Goal: Contribute content: Contribute content

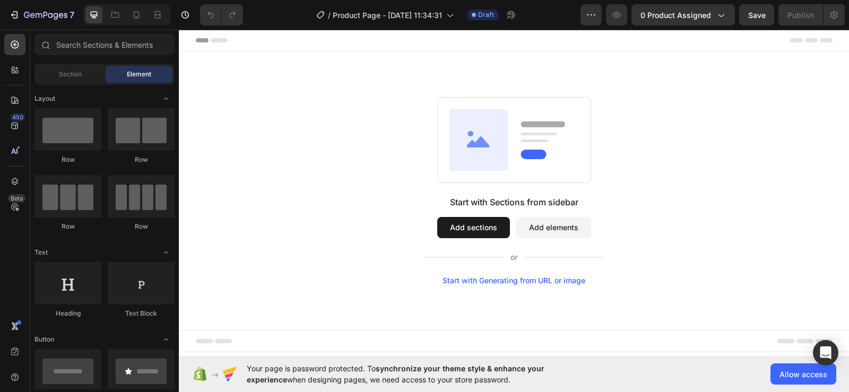
click at [555, 226] on button "Add elements" at bounding box center [553, 227] width 75 height 21
click at [559, 228] on button "Add elements" at bounding box center [553, 227] width 75 height 21
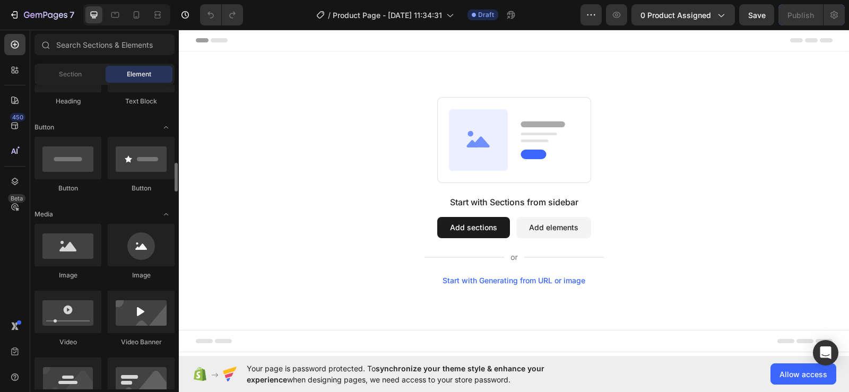
scroll to position [265, 0]
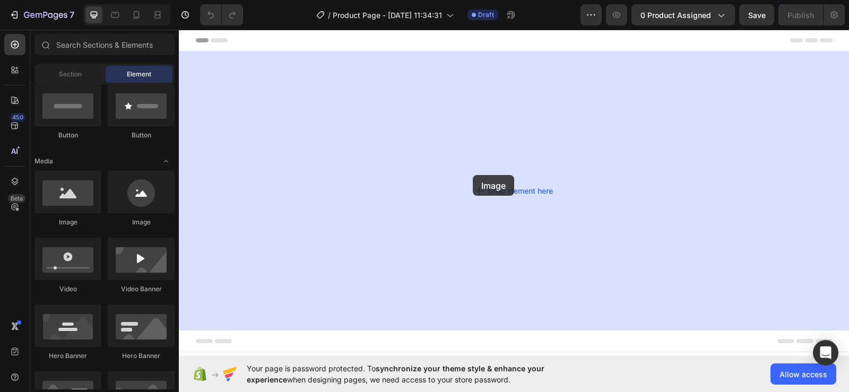
drag, startPoint x: 240, startPoint y: 222, endPoint x: 473, endPoint y: 175, distance: 237.0
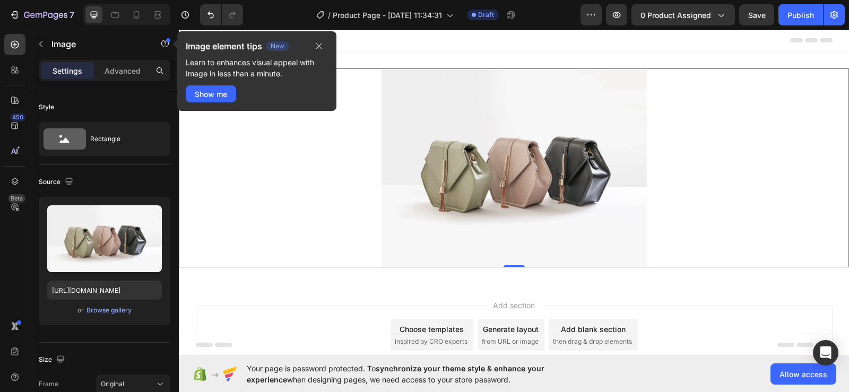
click at [455, 210] on img at bounding box center [513, 167] width 265 height 199
click at [317, 44] on icon "button" at bounding box center [319, 46] width 8 height 8
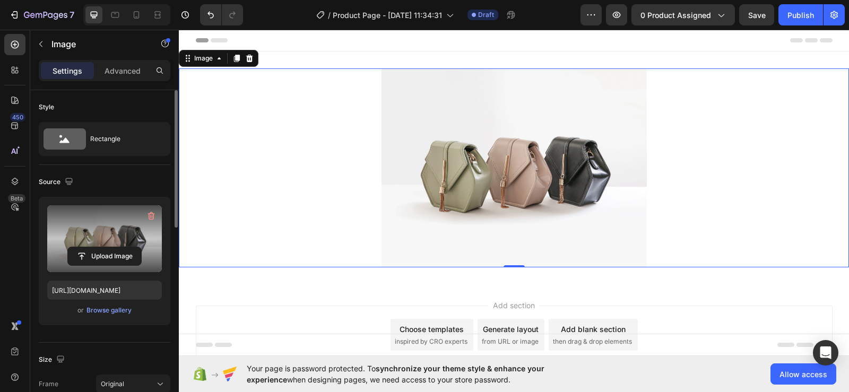
click at [102, 230] on label at bounding box center [104, 238] width 115 height 67
click at [102, 247] on input "file" at bounding box center [104, 256] width 73 height 18
click at [93, 261] on input "file" at bounding box center [104, 256] width 73 height 18
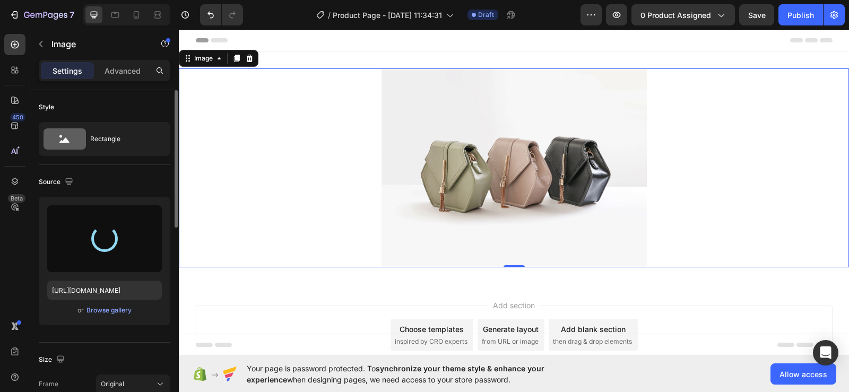
type input "https://cdn.shopify.com/s/files/1/0955/1111/8129/files/gempages_586153699408085…"
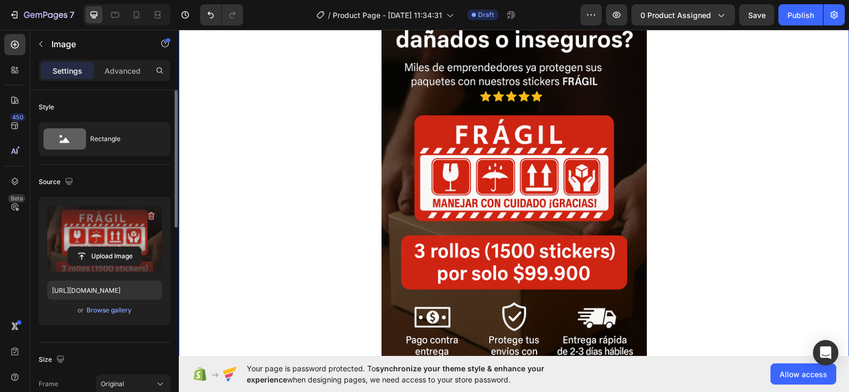
scroll to position [53, 0]
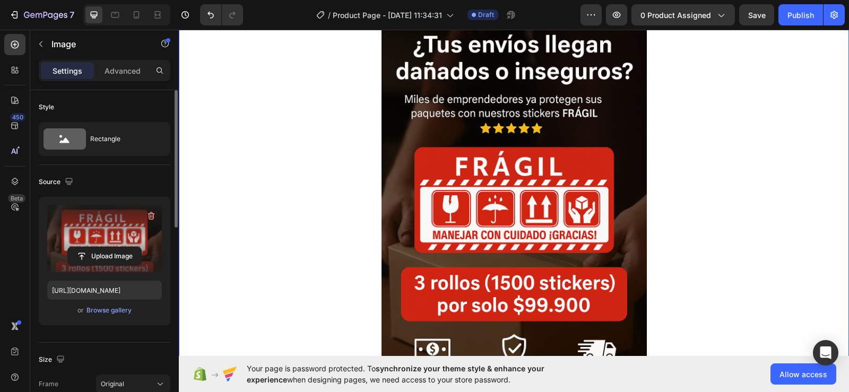
click at [701, 199] on div at bounding box center [514, 214] width 670 height 398
click at [489, 211] on img at bounding box center [513, 214] width 265 height 398
click at [609, 192] on img at bounding box center [513, 214] width 265 height 398
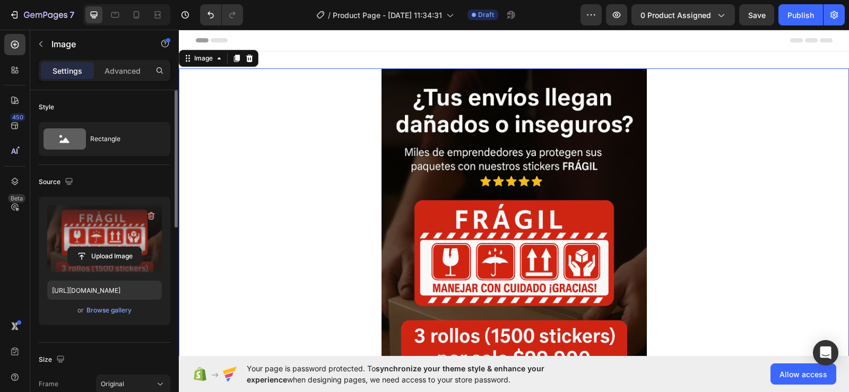
click at [772, 211] on div at bounding box center [514, 267] width 670 height 398
click at [138, 12] on icon at bounding box center [137, 14] width 6 height 7
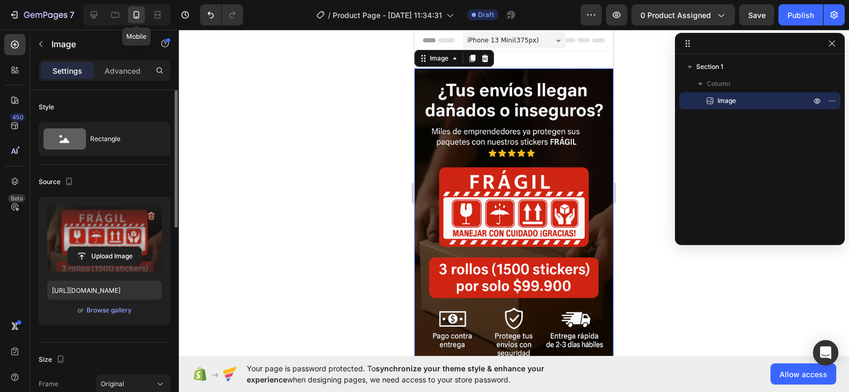
scroll to position [2, 0]
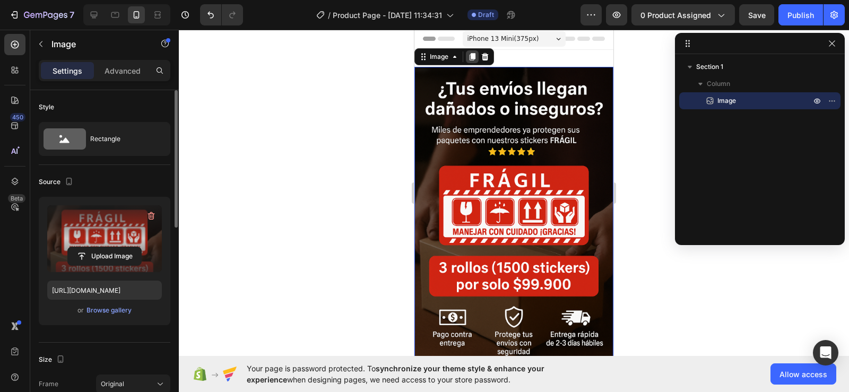
click at [472, 56] on icon at bounding box center [473, 56] width 6 height 7
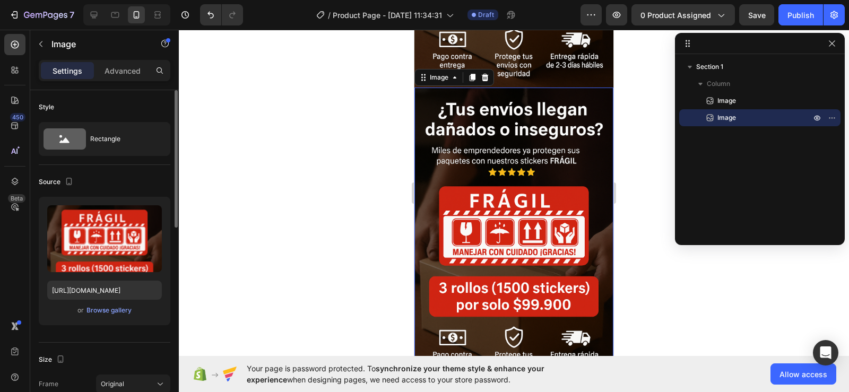
scroll to position [288, 0]
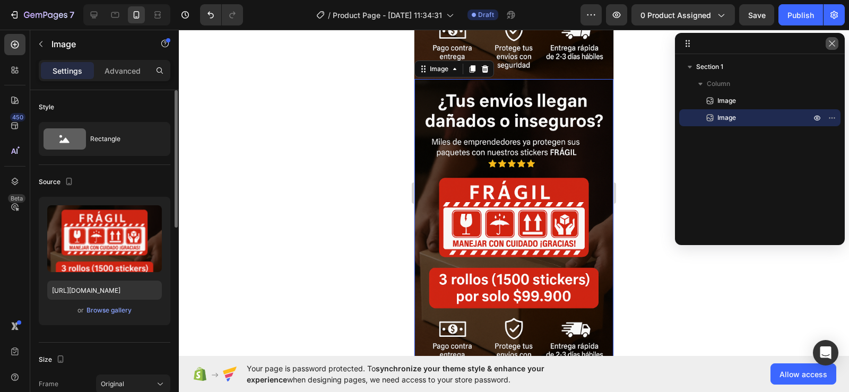
click at [830, 38] on button "button" at bounding box center [831, 43] width 13 height 13
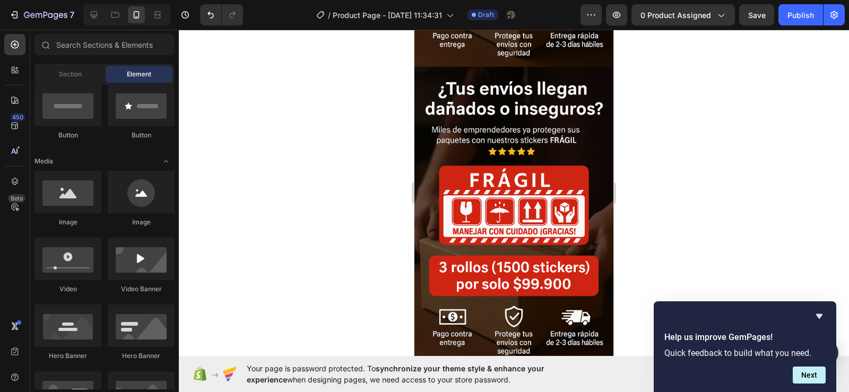
scroll to position [324, 0]
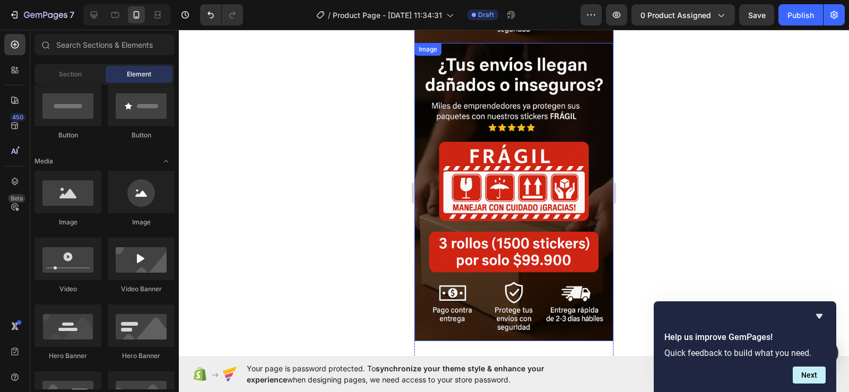
click at [529, 229] on img at bounding box center [513, 192] width 199 height 299
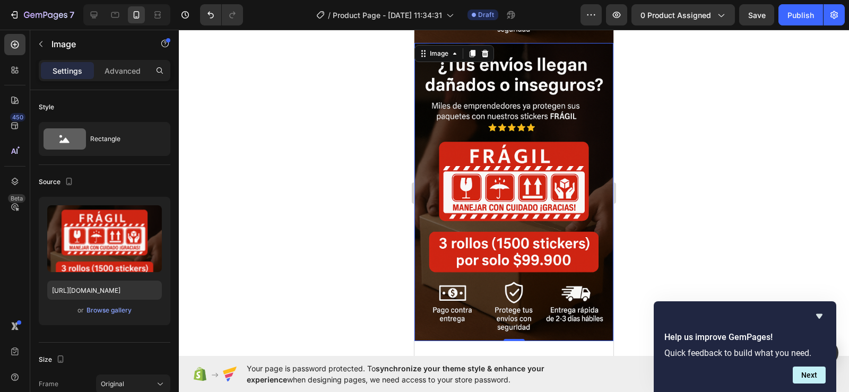
click at [512, 183] on img at bounding box center [513, 192] width 199 height 299
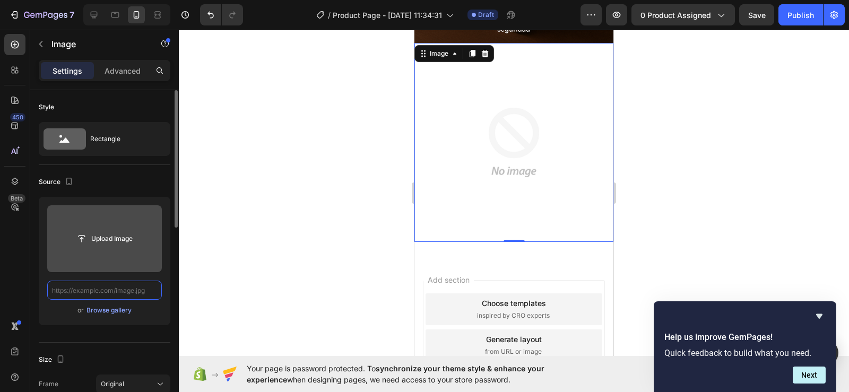
scroll to position [0, 0]
click at [105, 236] on input "file" at bounding box center [104, 239] width 73 height 18
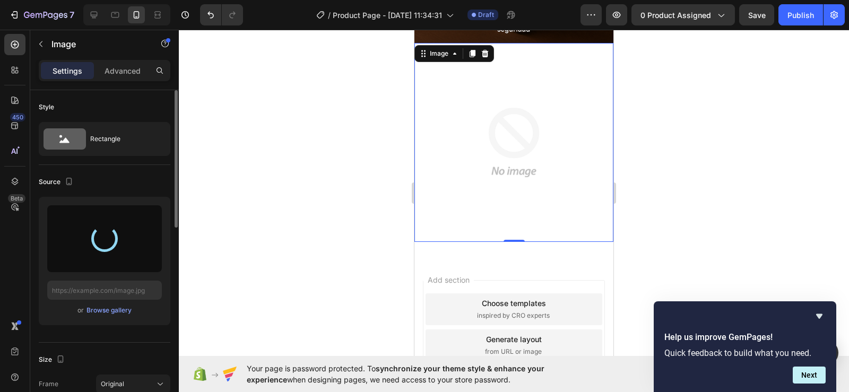
type input "[URL][DOMAIN_NAME]"
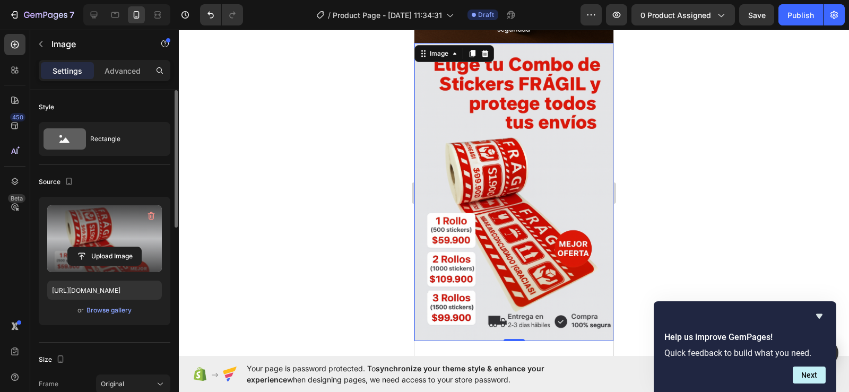
click at [732, 186] on div at bounding box center [514, 211] width 670 height 362
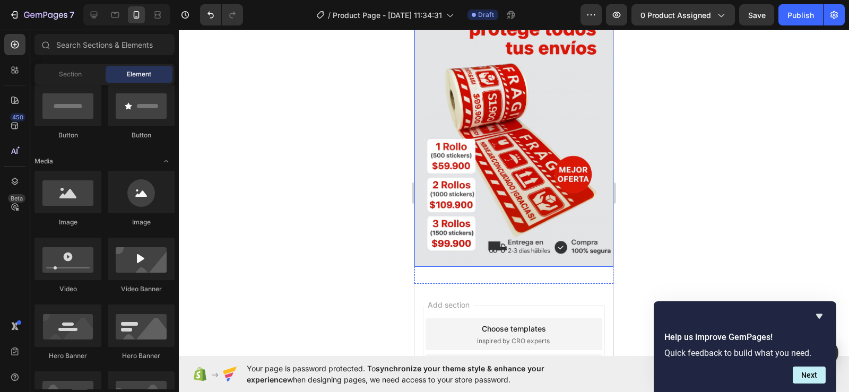
scroll to position [368, 0]
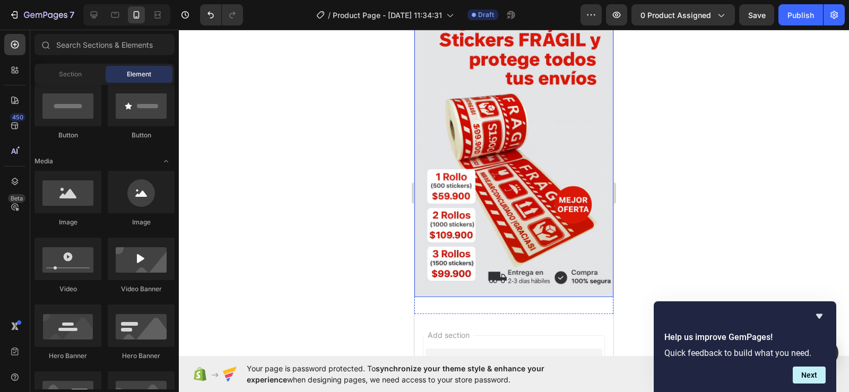
click at [528, 143] on img at bounding box center [513, 148] width 199 height 299
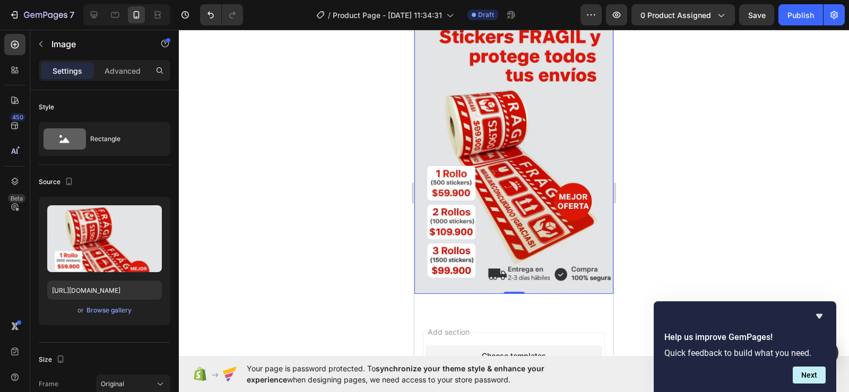
scroll to position [159, 0]
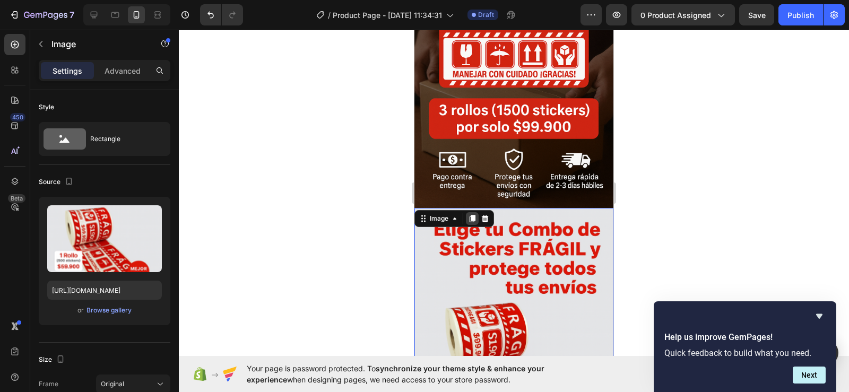
click at [472, 215] on icon at bounding box center [473, 218] width 6 height 7
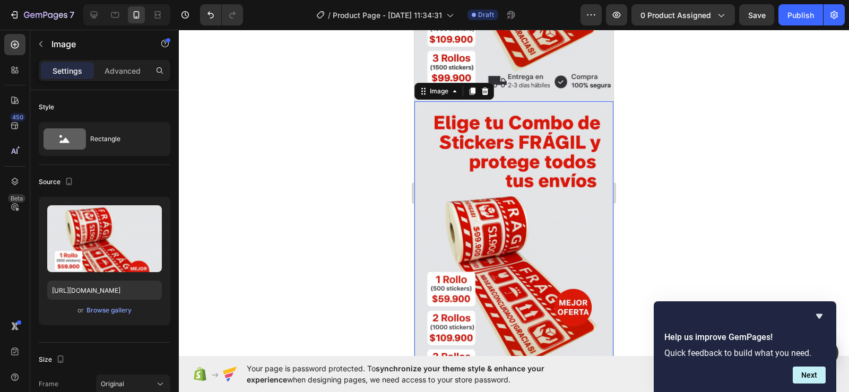
scroll to position [575, 0]
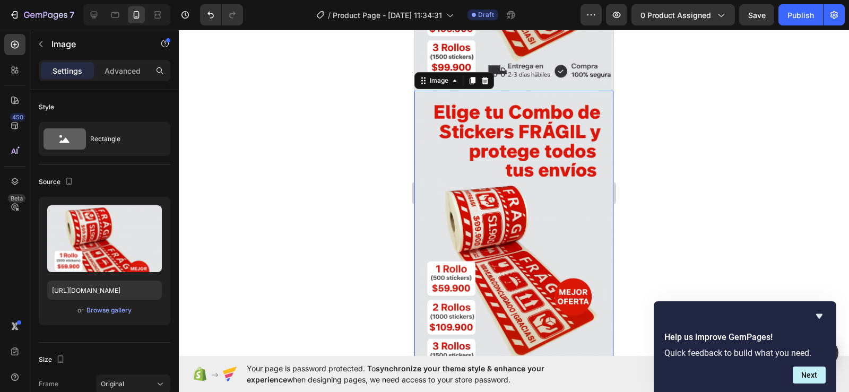
click at [337, 195] on div at bounding box center [514, 211] width 670 height 362
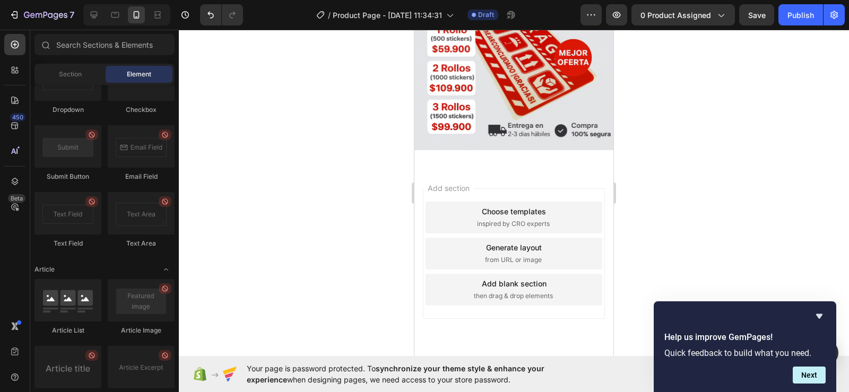
scroll to position [2653, 0]
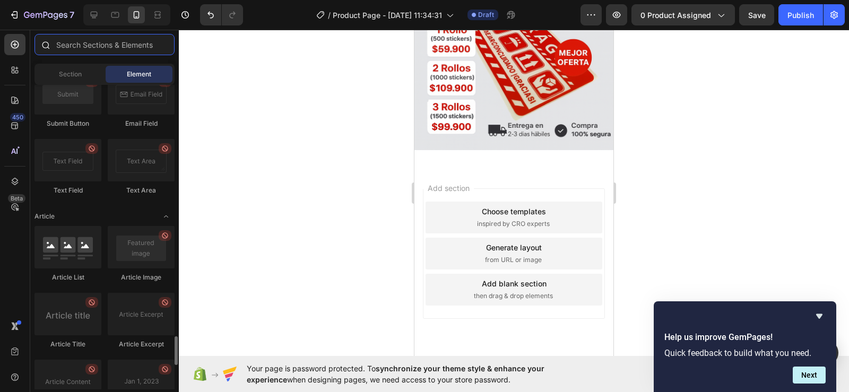
click at [123, 40] on input "text" at bounding box center [104, 44] width 140 height 21
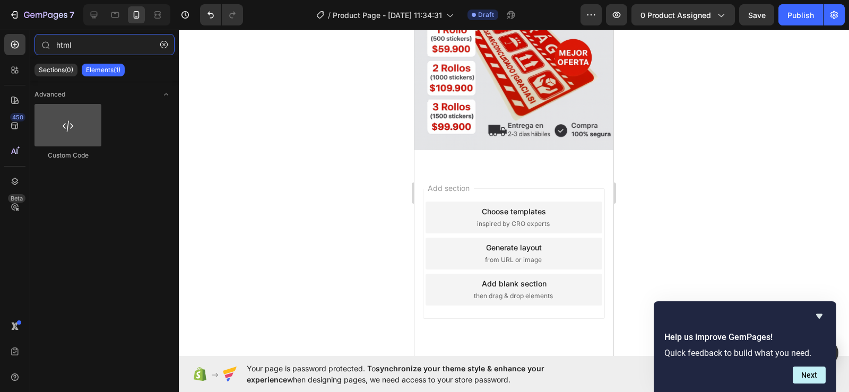
type input "html"
click at [60, 132] on div at bounding box center [67, 125] width 67 height 42
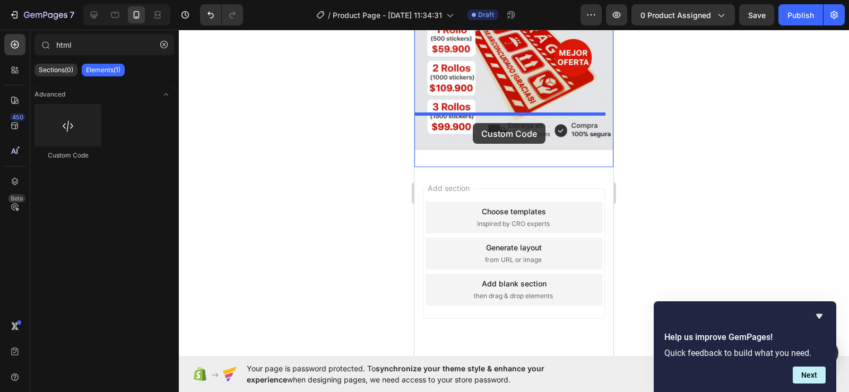
drag, startPoint x: 493, startPoint y: 158, endPoint x: 472, endPoint y: 123, distance: 40.7
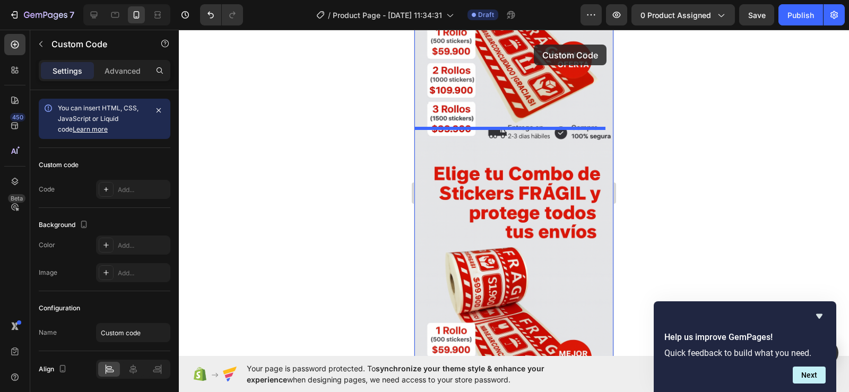
scroll to position [485, 0]
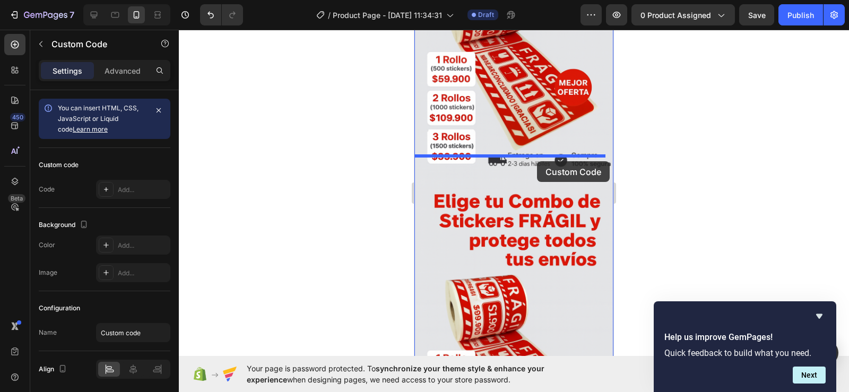
drag, startPoint x: 547, startPoint y: 291, endPoint x: 537, endPoint y: 161, distance: 130.4
click at [537, 161] on div "iPhone 13 Mini ( 375 px) iPhone 13 Mini iPhone 13 Pro iPhone 11 Pro Max iPhone …" at bounding box center [513, 147] width 199 height 1206
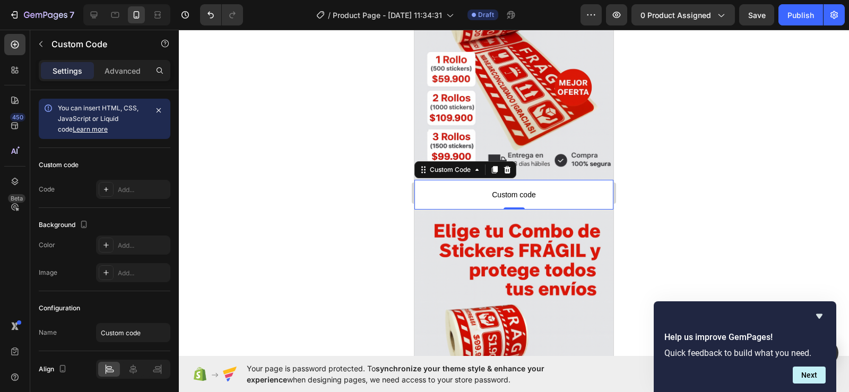
click at [556, 188] on span "Custom code" at bounding box center [513, 194] width 199 height 13
click at [518, 180] on p "Custom code" at bounding box center [513, 195] width 199 height 30
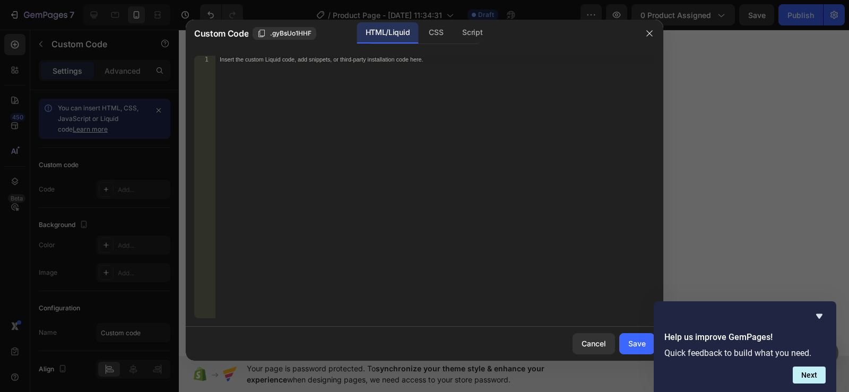
click at [411, 135] on div "Insert the custom Liquid code, add snippets, or third-party installation code h…" at bounding box center [434, 194] width 439 height 277
click at [464, 32] on div "Script" at bounding box center [472, 32] width 37 height 21
click at [393, 33] on div "HTML/Liquid" at bounding box center [387, 32] width 61 height 21
click at [448, 154] on div "Insert the custom Liquid code, add snippets, or third-party installation code h…" at bounding box center [434, 194] width 439 height 277
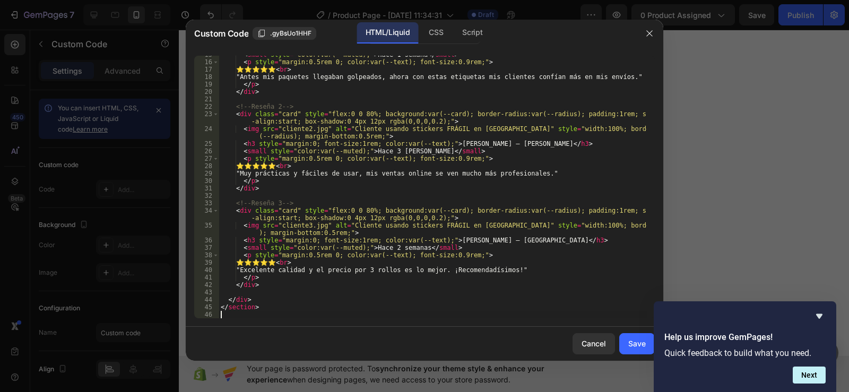
scroll to position [138, 0]
click at [635, 336] on button "Save" at bounding box center [637, 343] width 36 height 21
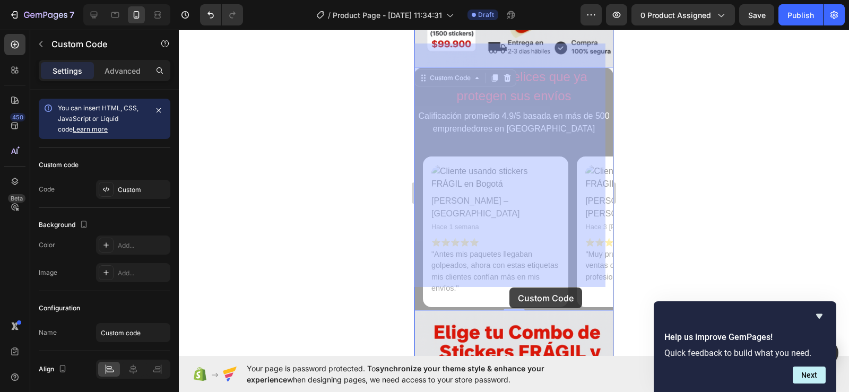
scroll to position [0, 8]
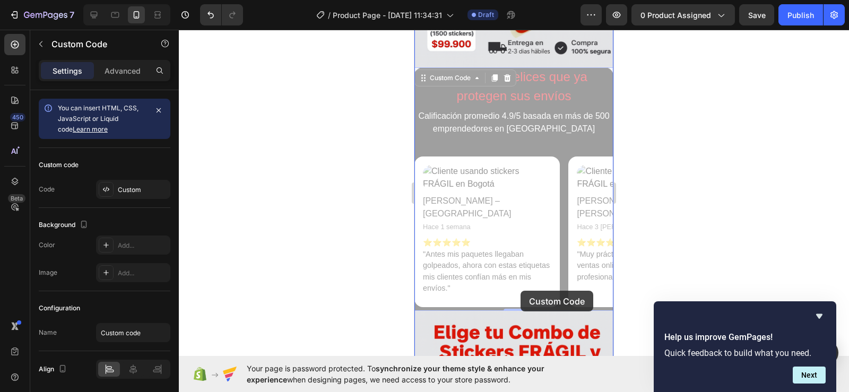
drag, startPoint x: 491, startPoint y: 282, endPoint x: 520, endPoint y: 291, distance: 31.0
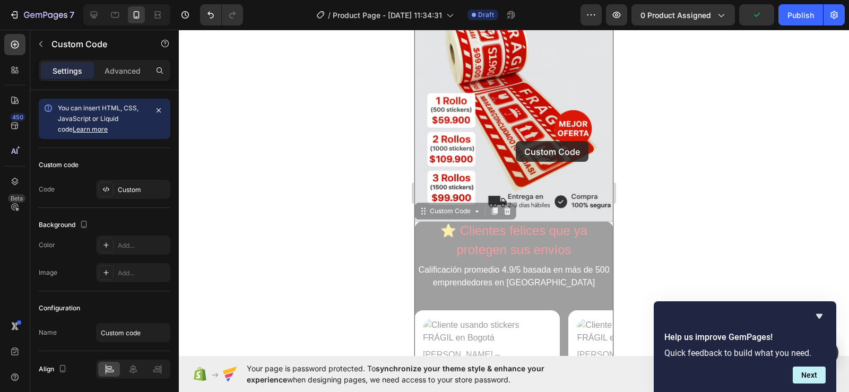
drag, startPoint x: 526, startPoint y: 221, endPoint x: 516, endPoint y: 141, distance: 80.8
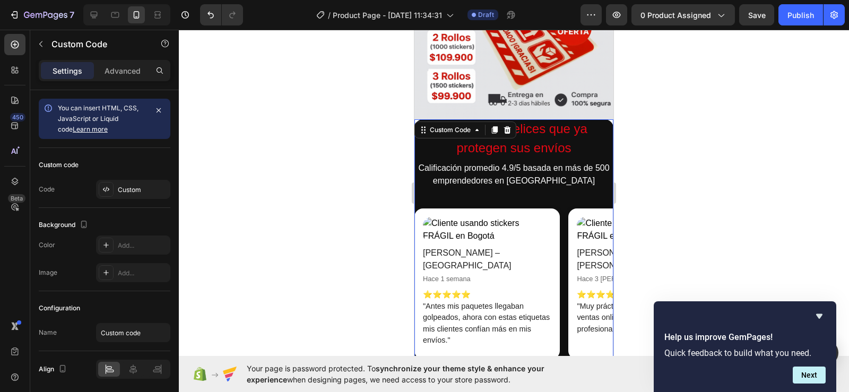
scroll to position [531, 0]
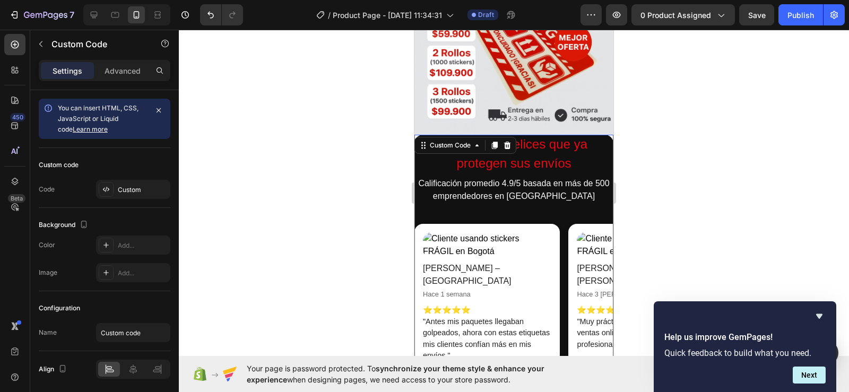
click at [427, 232] on img at bounding box center [487, 244] width 128 height 25
click at [449, 232] on img at bounding box center [487, 244] width 128 height 25
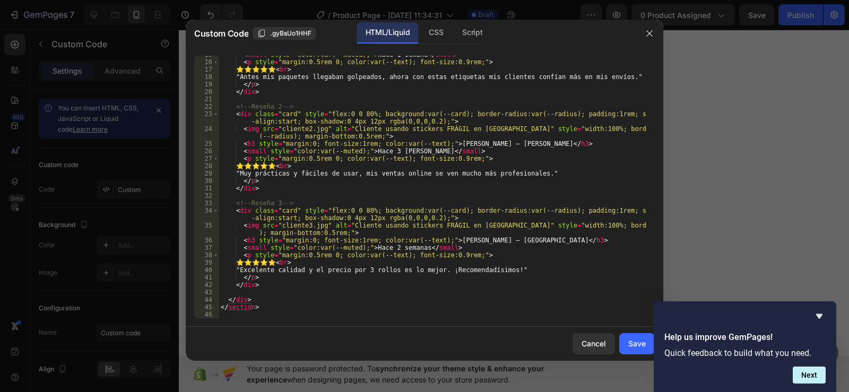
scroll to position [0, 0]
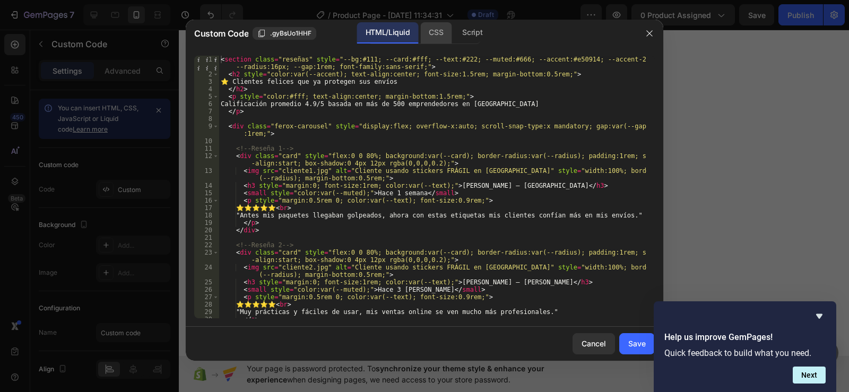
click at [431, 35] on div "CSS" at bounding box center [435, 32] width 31 height 21
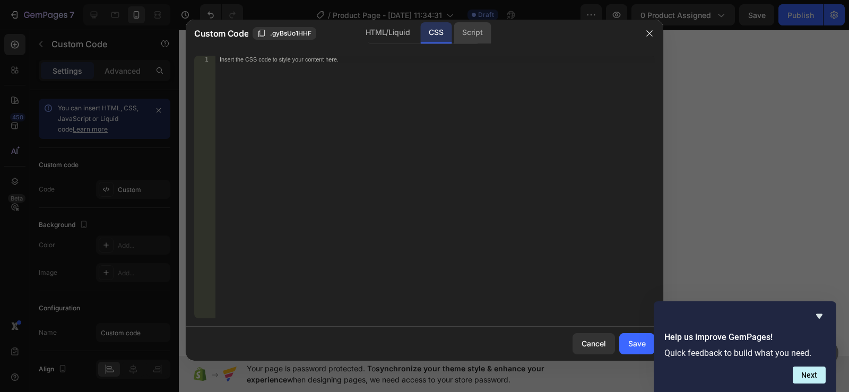
click at [469, 33] on div "Script" at bounding box center [472, 32] width 37 height 21
click at [381, 34] on div "HTML/Liquid" at bounding box center [387, 32] width 61 height 21
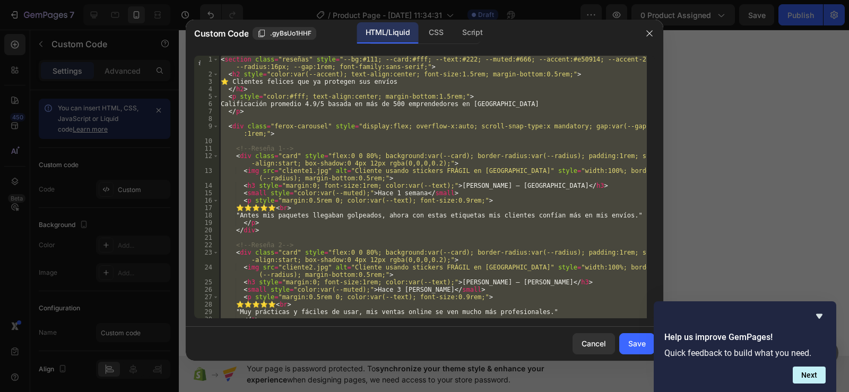
click at [318, 170] on div "< section class = "reseñas" style = "--bg:#111; --card:#fff; --text:#222; --mut…" at bounding box center [433, 187] width 428 height 263
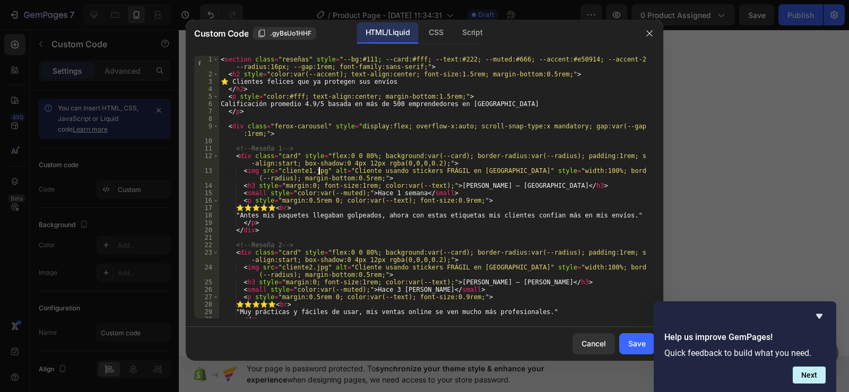
click at [318, 170] on div "< section class = "reseñas" style = "--bg:#111; --card:#fff; --text:#222; --mut…" at bounding box center [433, 198] width 428 height 285
type textarea "<img src="resena_1.jpg" alt="Cliente usando stickers FRÁGIL en [GEOGRAPHIC_DATA…"
click at [627, 343] on button "Save" at bounding box center [637, 343] width 36 height 21
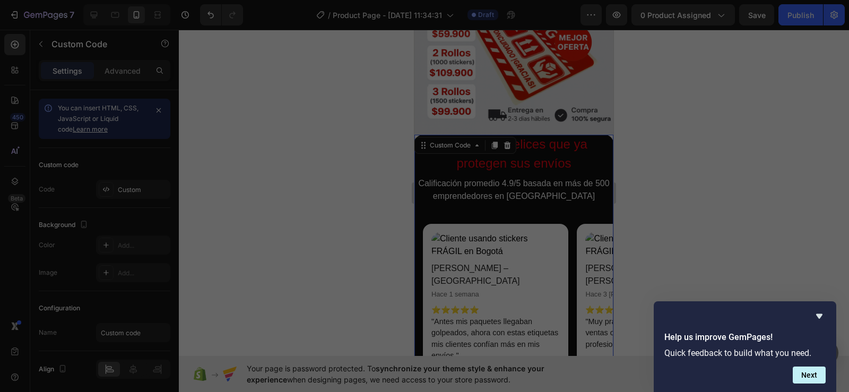
scroll to position [0, 8]
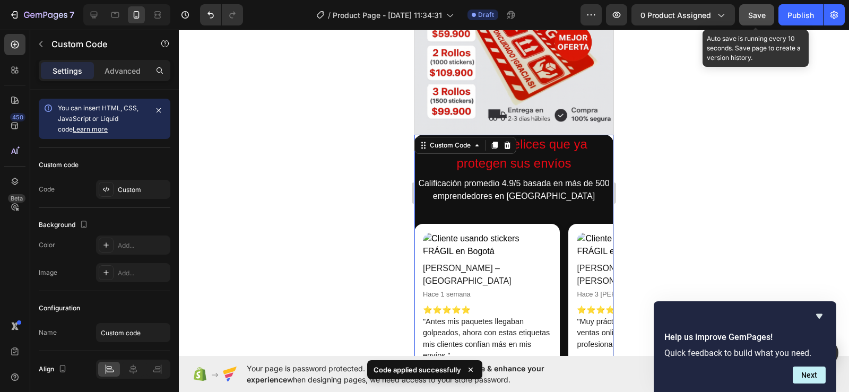
click at [754, 16] on span "Save" at bounding box center [757, 15] width 18 height 9
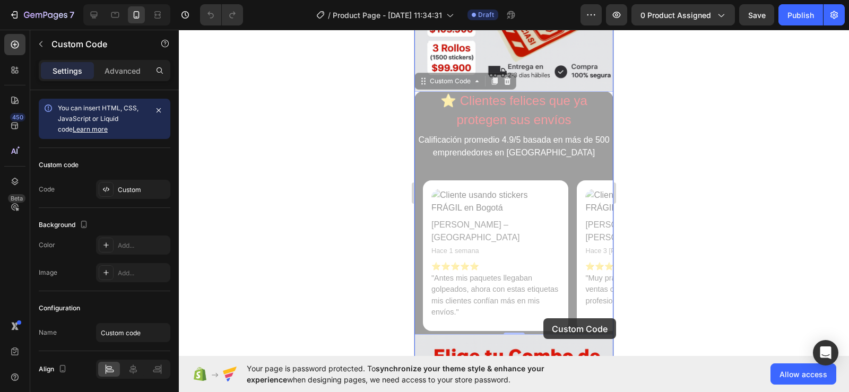
scroll to position [0, 8]
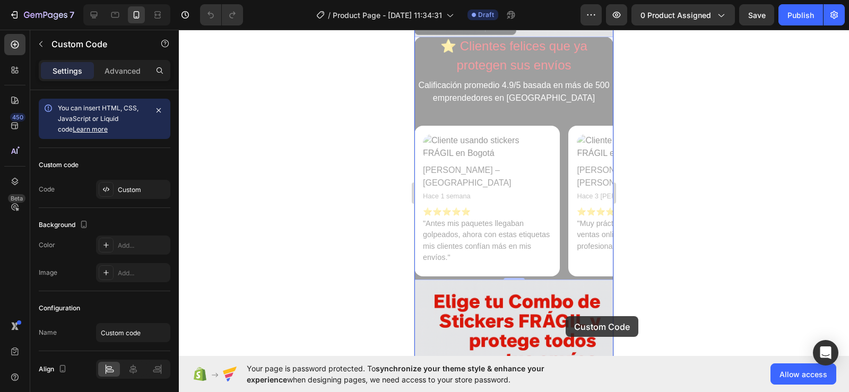
drag, startPoint x: 475, startPoint y: 306, endPoint x: 525, endPoint y: 304, distance: 49.9
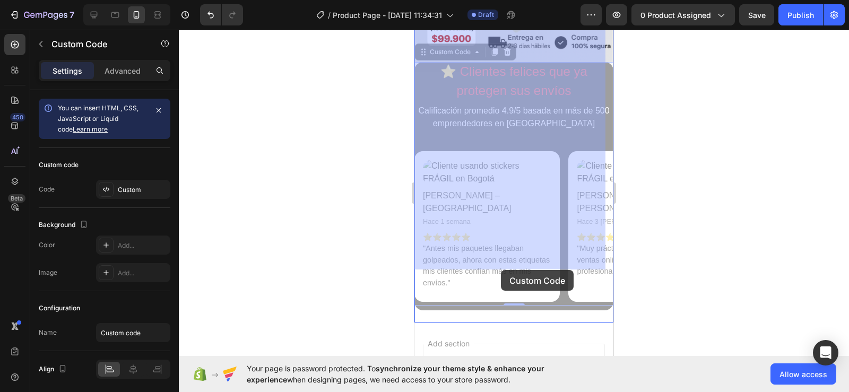
drag, startPoint x: 475, startPoint y: 263, endPoint x: 511, endPoint y: 270, distance: 36.7
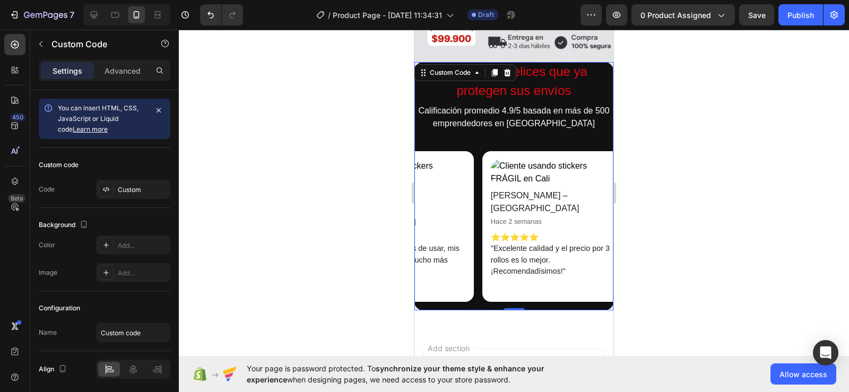
scroll to position [0, 260]
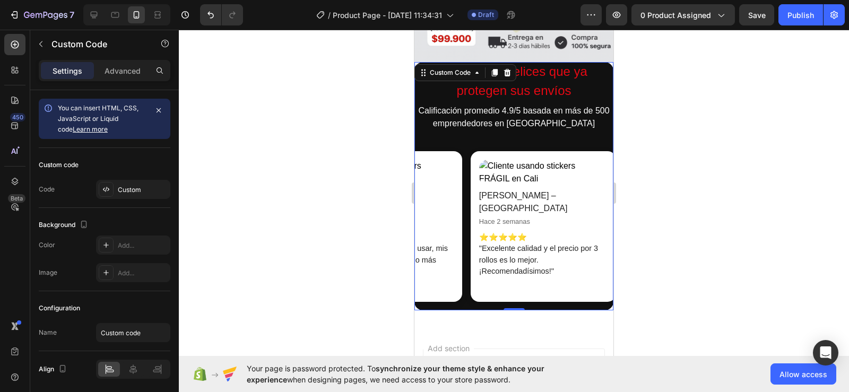
click at [497, 160] on img at bounding box center [543, 172] width 128 height 25
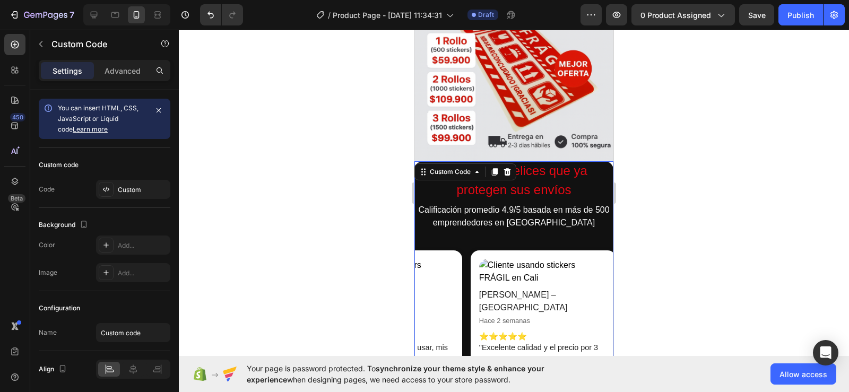
scroll to position [796, 0]
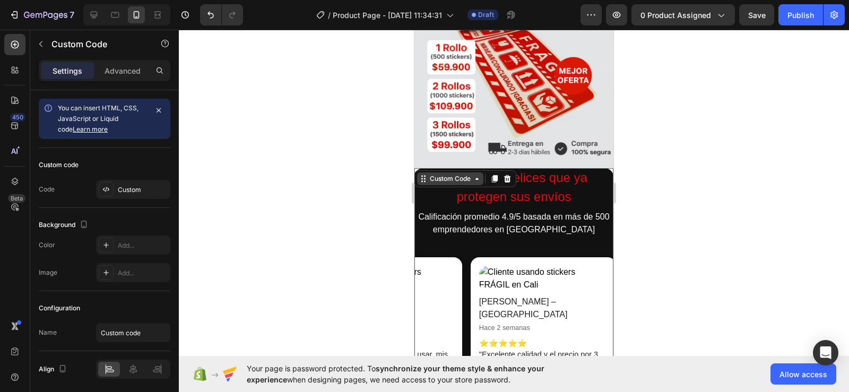
click at [453, 174] on div "Custom Code" at bounding box center [450, 179] width 45 height 10
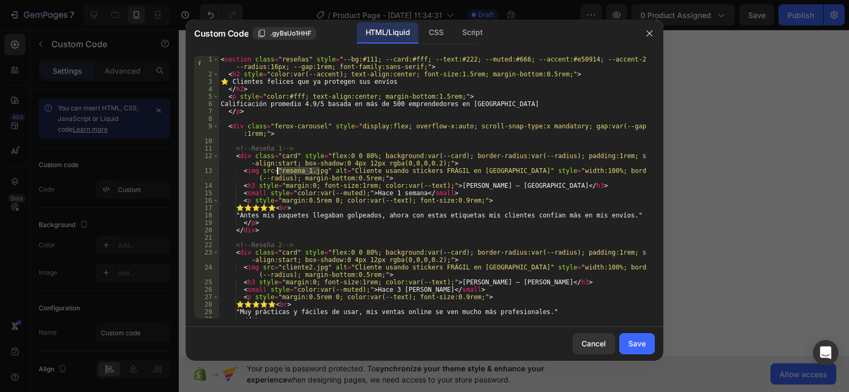
drag, startPoint x: 318, startPoint y: 170, endPoint x: 277, endPoint y: 167, distance: 41.5
click at [277, 167] on div "< section class = "reseñas" style = "--bg:#111; --card:#fff; --text:#222; --mut…" at bounding box center [433, 198] width 428 height 285
paste textarea "[URL][DOMAIN_NAME]"
type textarea "<img src="[URL][DOMAIN_NAME]" alt="Cliente usando stickers FRÁGIL en [GEOGRAPHI…"
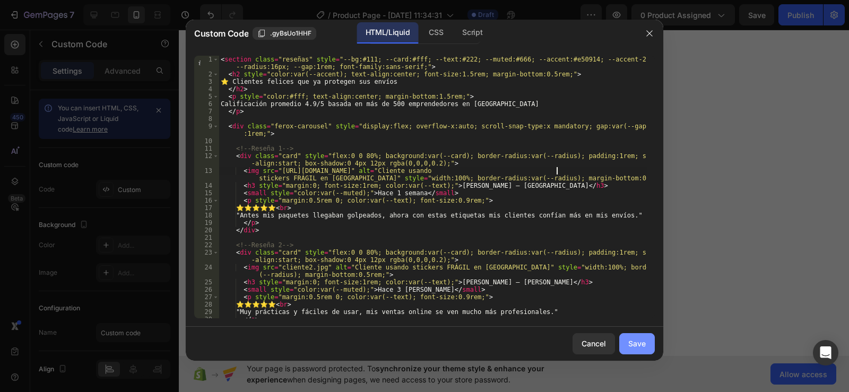
click at [635, 341] on div "Save" at bounding box center [637, 343] width 18 height 11
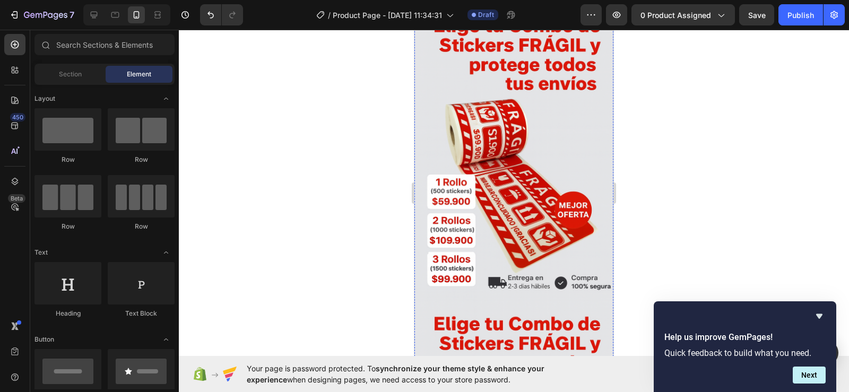
scroll to position [424, 0]
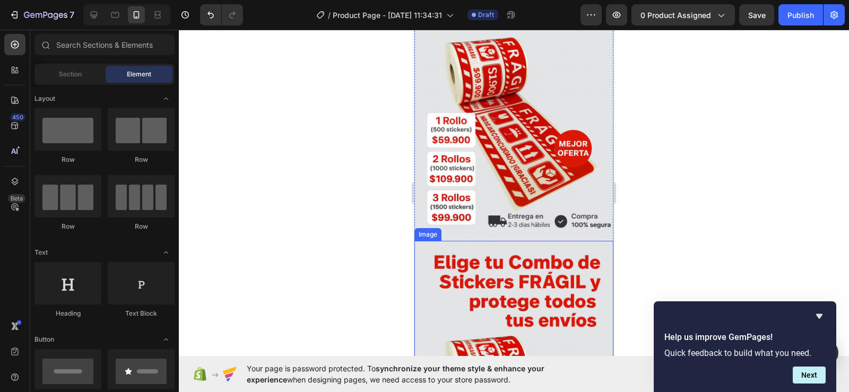
click at [504, 266] on img at bounding box center [513, 390] width 199 height 299
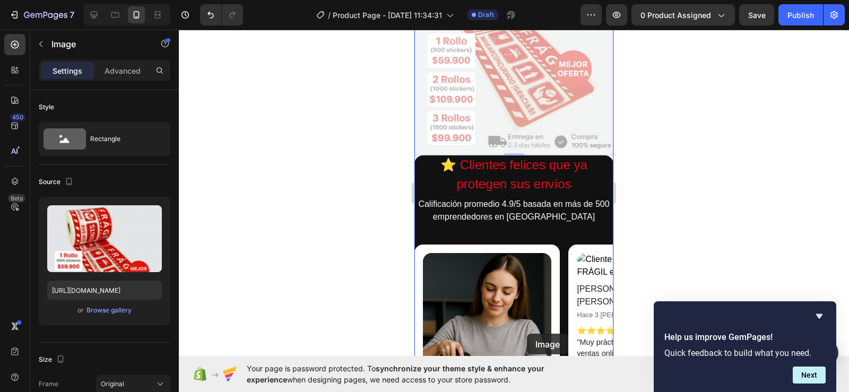
scroll to position [801, 0]
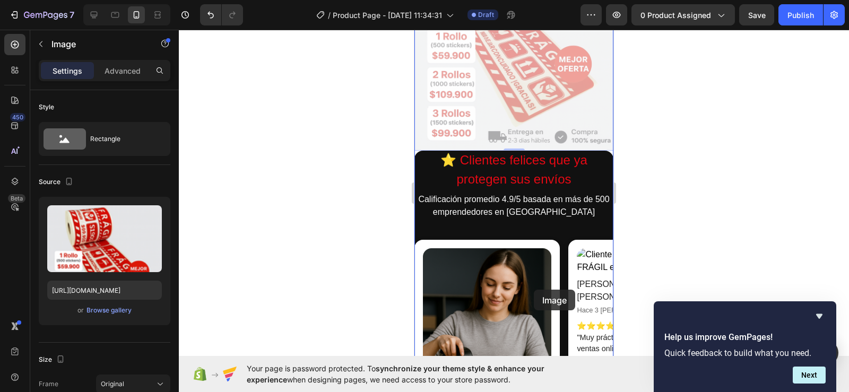
drag, startPoint x: 529, startPoint y: 157, endPoint x: 534, endPoint y: 290, distance: 133.2
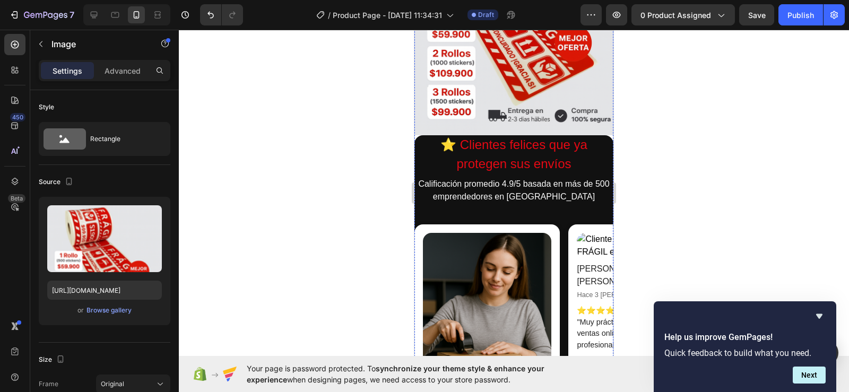
scroll to position [584, 0]
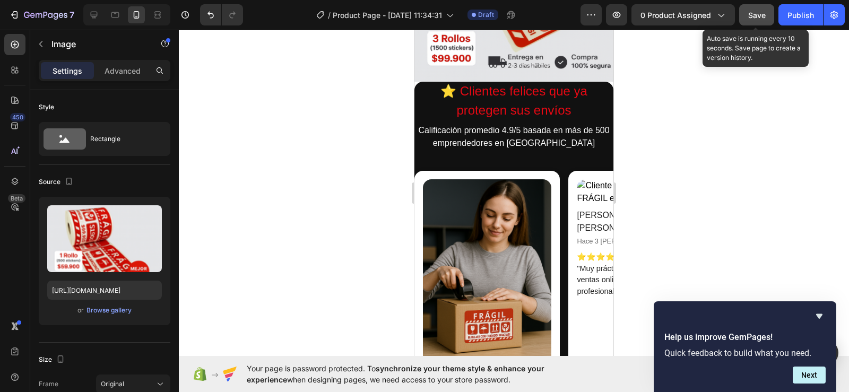
click at [757, 13] on span "Save" at bounding box center [757, 15] width 18 height 9
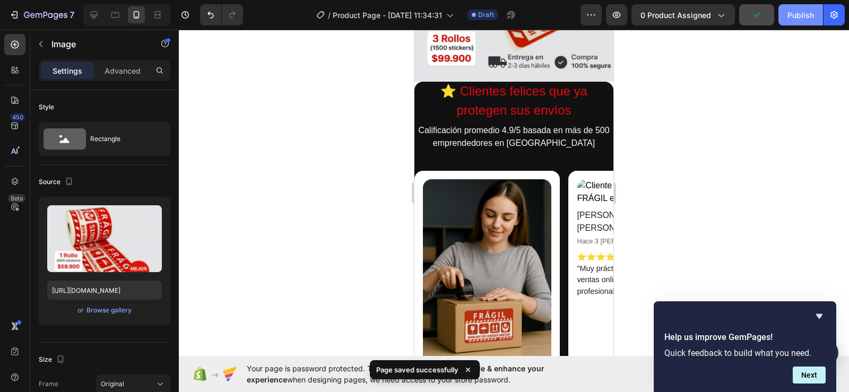
click at [796, 13] on div "Publish" at bounding box center [800, 15] width 27 height 11
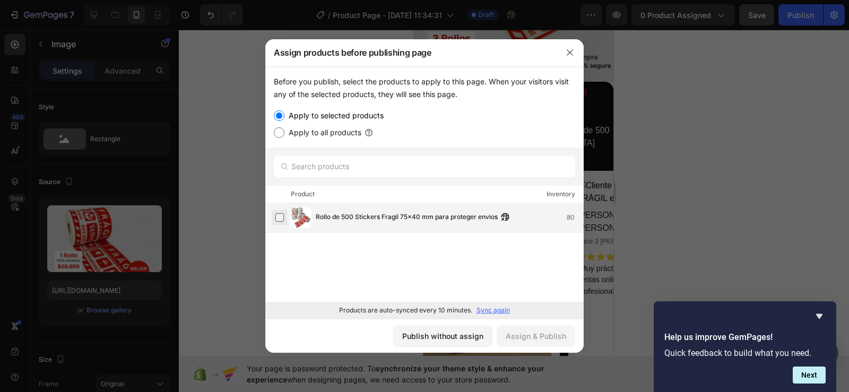
click at [282, 214] on label at bounding box center [279, 217] width 8 height 8
drag, startPoint x: 525, startPoint y: 336, endPoint x: 538, endPoint y: 328, distance: 14.7
click at [526, 336] on div "Assign & Publish" at bounding box center [536, 336] width 60 height 11
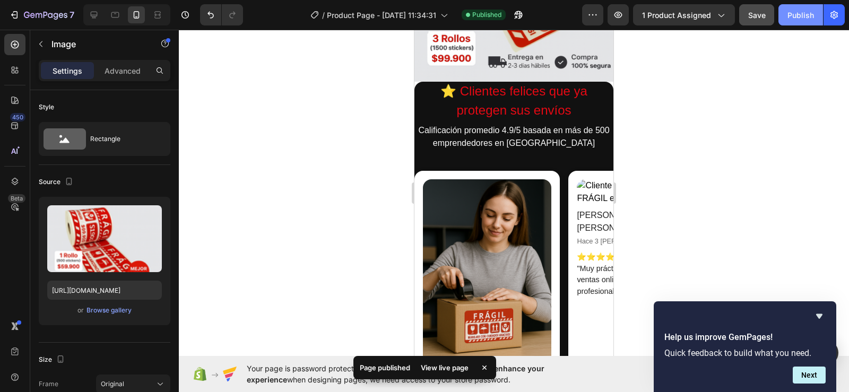
click at [803, 12] on div "Publish" at bounding box center [800, 15] width 27 height 11
click at [620, 12] on icon "button" at bounding box center [618, 15] width 11 height 11
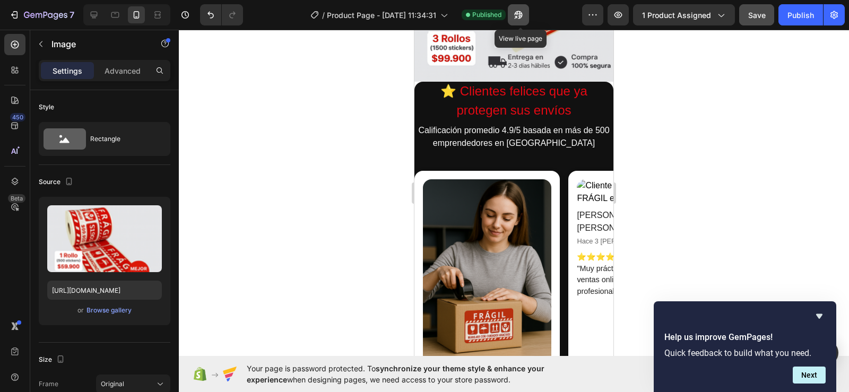
click at [522, 12] on icon "button" at bounding box center [518, 15] width 8 height 8
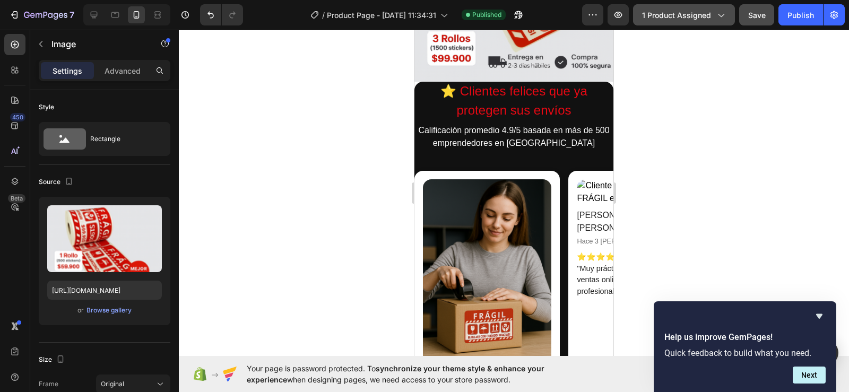
click at [716, 8] on button "1 product assigned" at bounding box center [684, 14] width 102 height 21
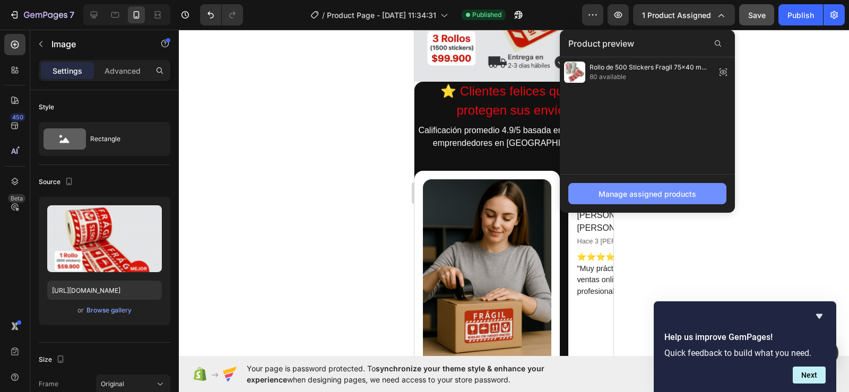
click at [646, 190] on div "Manage assigned products" at bounding box center [647, 193] width 98 height 11
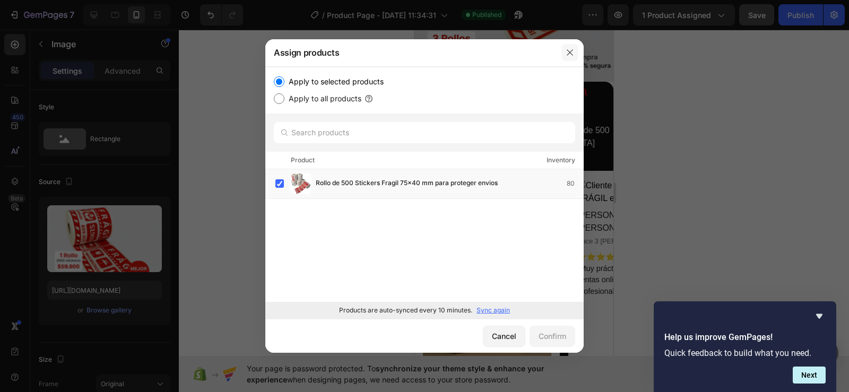
click at [567, 53] on icon "button" at bounding box center [570, 52] width 8 height 8
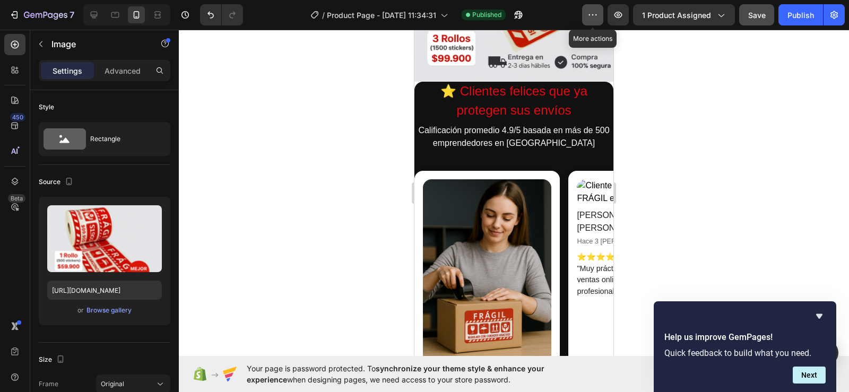
click at [590, 11] on icon "button" at bounding box center [592, 15] width 11 height 11
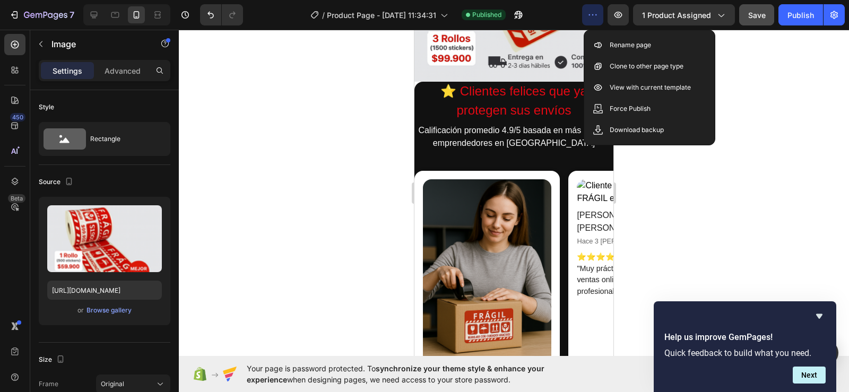
click at [301, 222] on div at bounding box center [514, 211] width 670 height 362
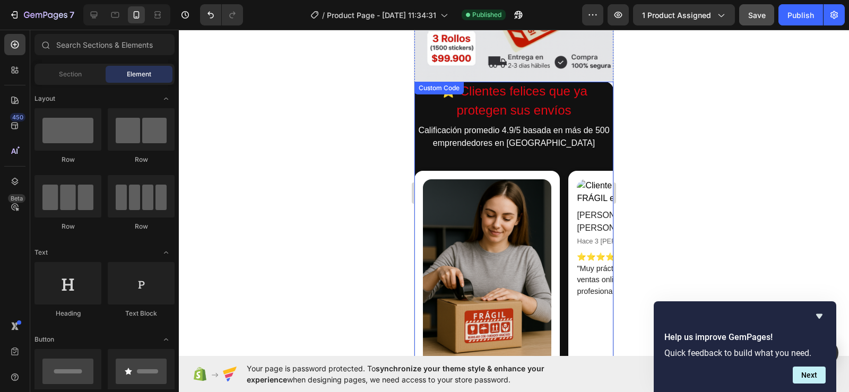
click at [514, 243] on img at bounding box center [487, 275] width 128 height 193
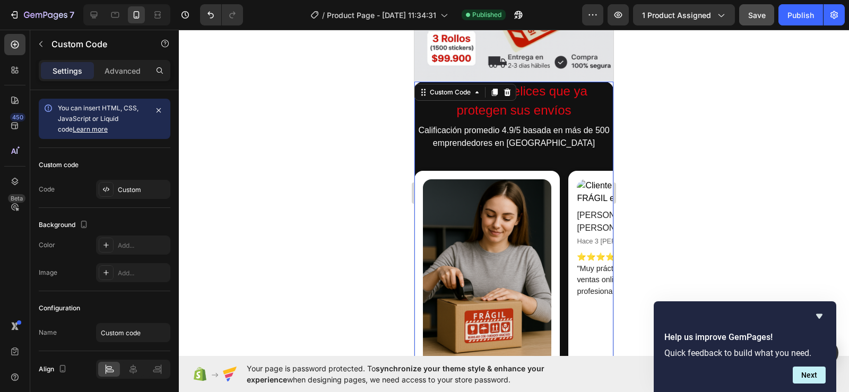
click at [512, 231] on img at bounding box center [487, 275] width 128 height 193
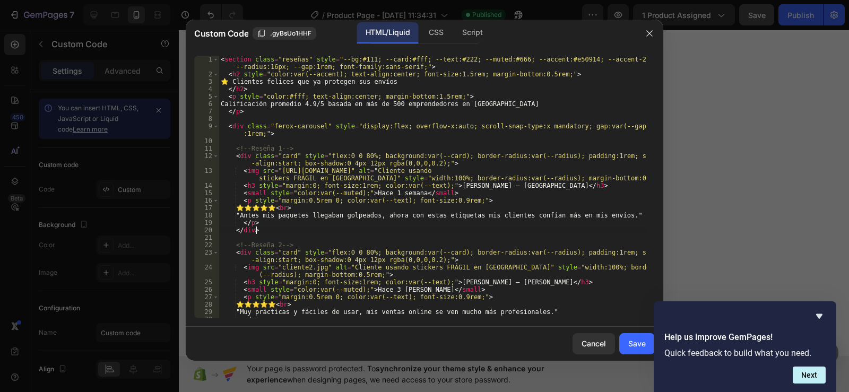
click at [512, 231] on div "< section class = "reseñas" style = "--bg:#111; --card:#fff; --text:#222; --mut…" at bounding box center [433, 198] width 428 height 285
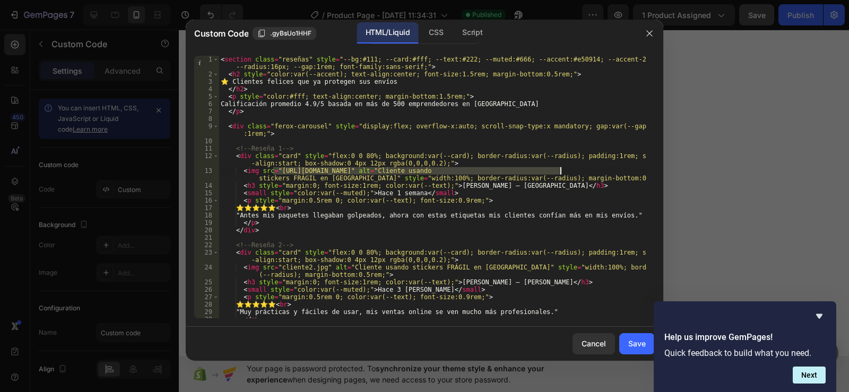
drag, startPoint x: 273, startPoint y: 170, endPoint x: 559, endPoint y: 172, distance: 285.4
click at [559, 172] on div "< section class = "reseñas" style = "--bg:#111; --card:#fff; --text:#222; --mut…" at bounding box center [433, 198] width 428 height 285
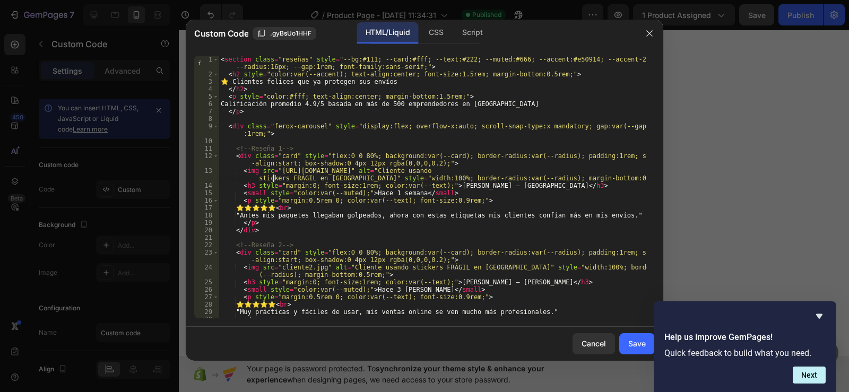
click at [273, 178] on div "< section class = "reseñas" style = "--bg:#111; --card:#fff; --text:#222; --mut…" at bounding box center [433, 198] width 428 height 285
drag, startPoint x: 276, startPoint y: 172, endPoint x: 555, endPoint y: 173, distance: 279.6
click at [555, 173] on div "< section class = "reseñas" style = "--bg:#111; --card:#fff; --text:#222; --mut…" at bounding box center [433, 198] width 428 height 285
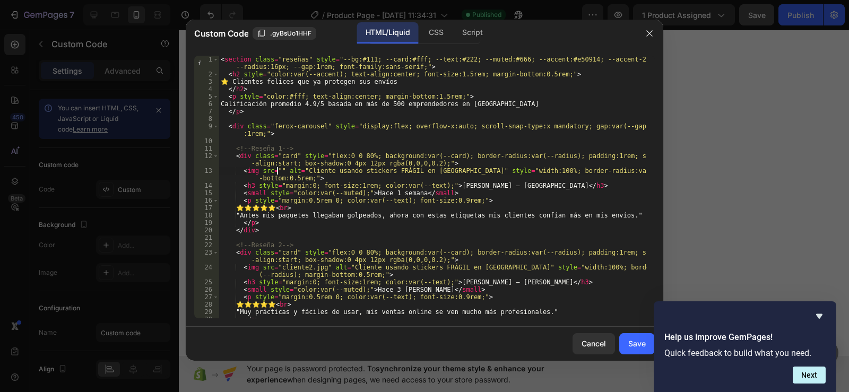
type textarea "<img src="[URL][DOMAIN_NAME]" alt="Cliente usando stickers FRÁGIL en [GEOGRAPHI…"
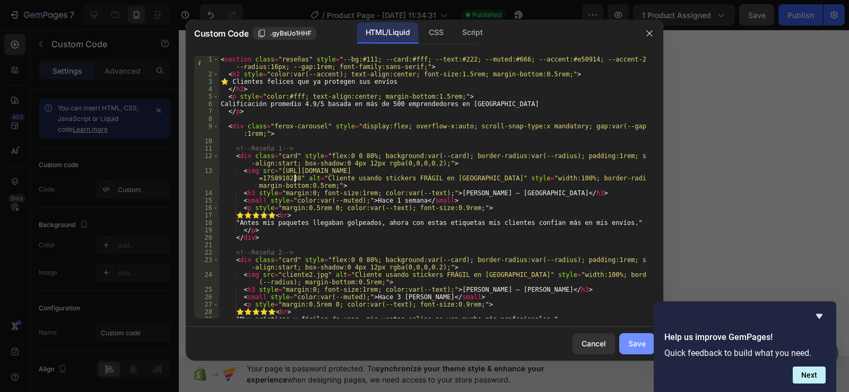
click at [640, 340] on div "Save" at bounding box center [637, 343] width 18 height 11
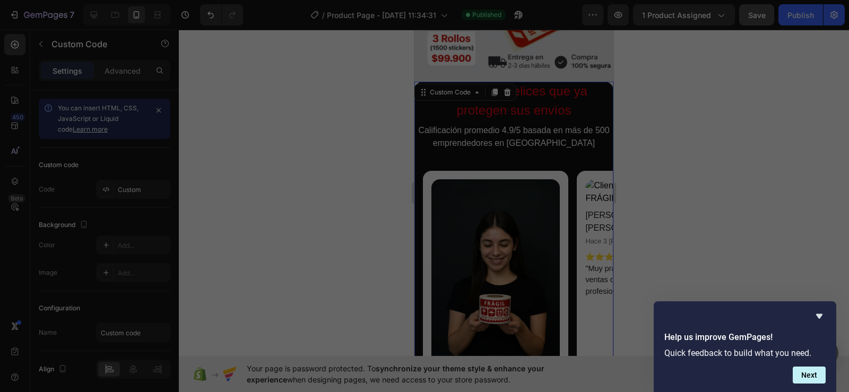
scroll to position [0, 8]
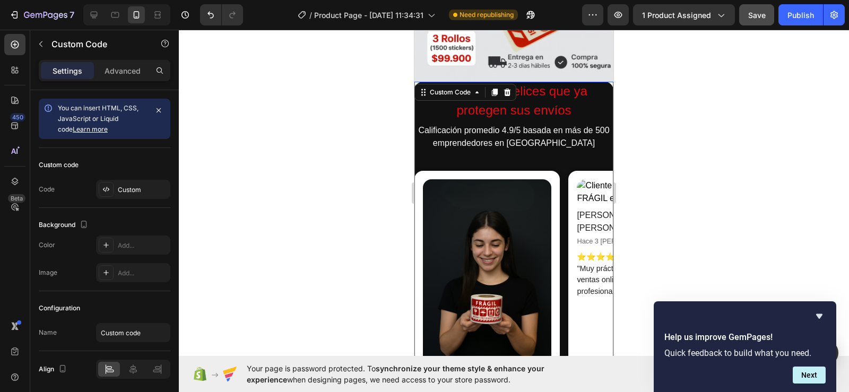
click at [590, 251] on p "⭐⭐⭐⭐⭐ "Muy prácticas y fáciles de usar, mis ventas online se ven mucho más prof…" at bounding box center [641, 274] width 128 height 46
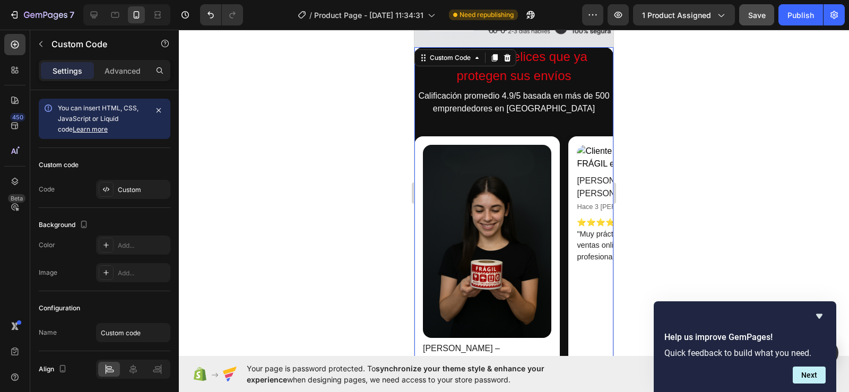
scroll to position [637, 0]
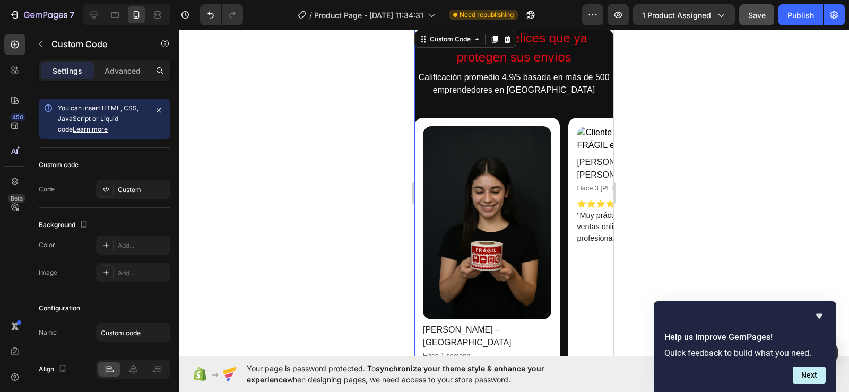
click at [585, 266] on div "[PERSON_NAME] – [PERSON_NAME] Hace 3 [PERSON_NAME] ⭐⭐⭐⭐⭐ "Muy prácticas y fácil…" at bounding box center [640, 277] width 145 height 318
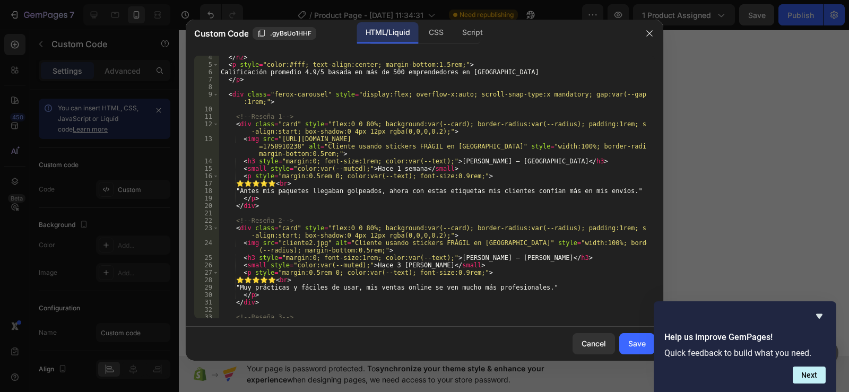
scroll to position [32, 0]
drag, startPoint x: 275, startPoint y: 241, endPoint x: 317, endPoint y: 244, distance: 42.5
click at [317, 244] on div "</ h2 > < p style = "color:#fff; text-align:center; margin-bottom:1.5rem;" > Ca…" at bounding box center [433, 196] width 428 height 285
paste textarea "[URL][DOMAIN_NAME]"
type textarea "<img src=[URL][DOMAIN_NAME]" alt="Cliente usando stickers FRÁGIL en [GEOGRAPHIC…"
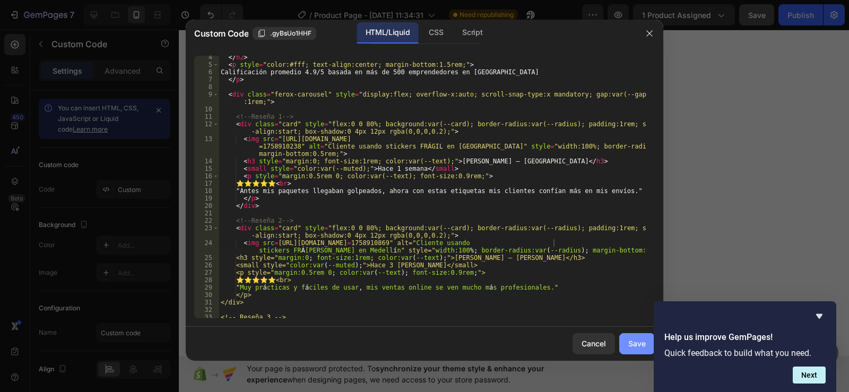
click at [630, 344] on div "Save" at bounding box center [637, 343] width 18 height 11
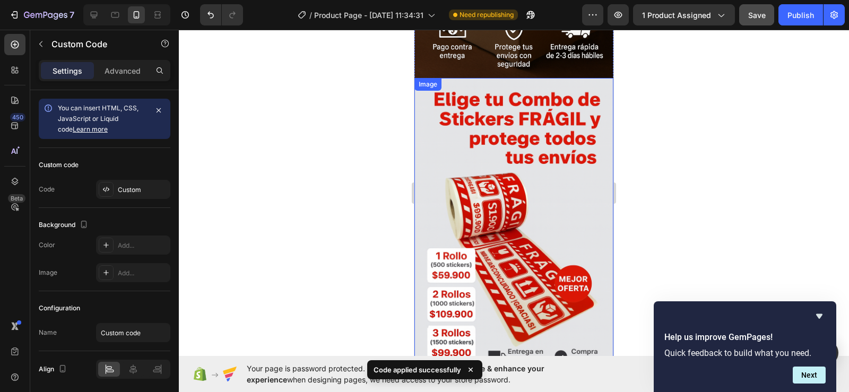
scroll to position [318, 0]
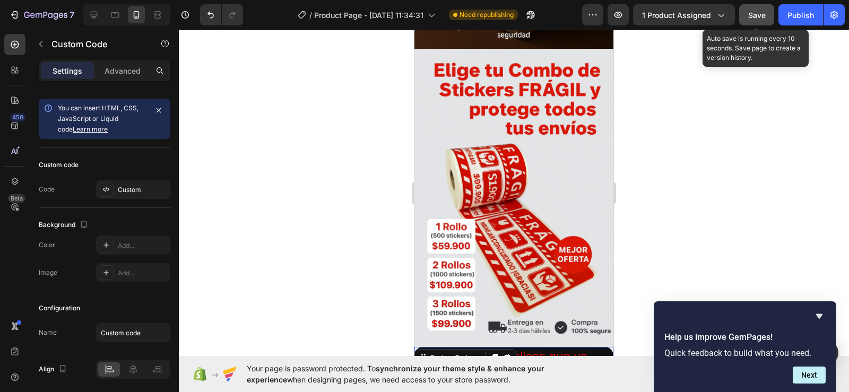
click at [749, 12] on span "Save" at bounding box center [757, 15] width 18 height 9
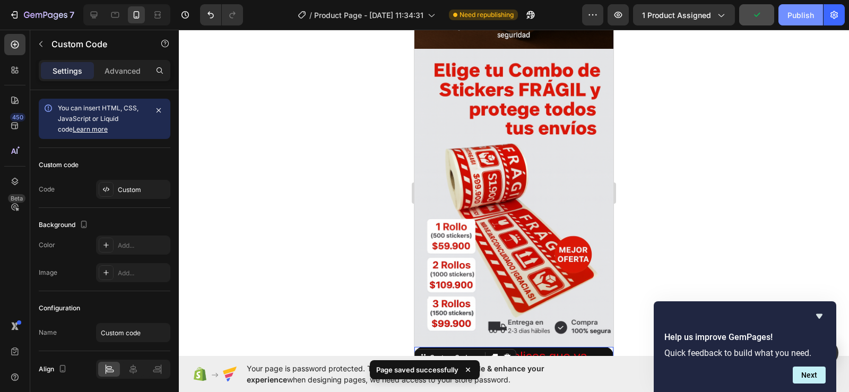
click at [796, 14] on div "Publish" at bounding box center [800, 15] width 27 height 11
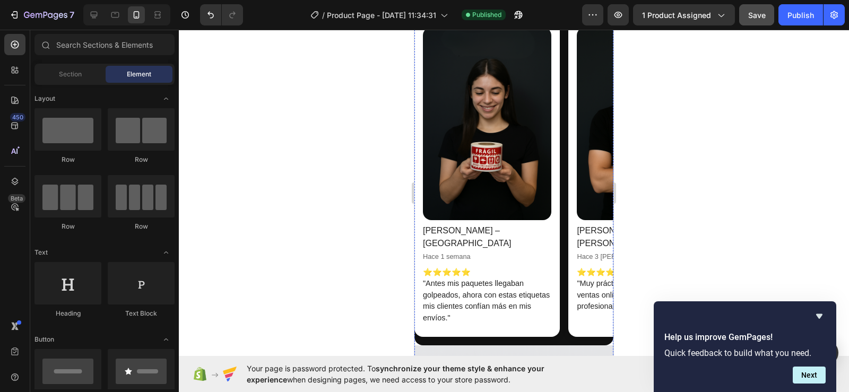
scroll to position [743, 0]
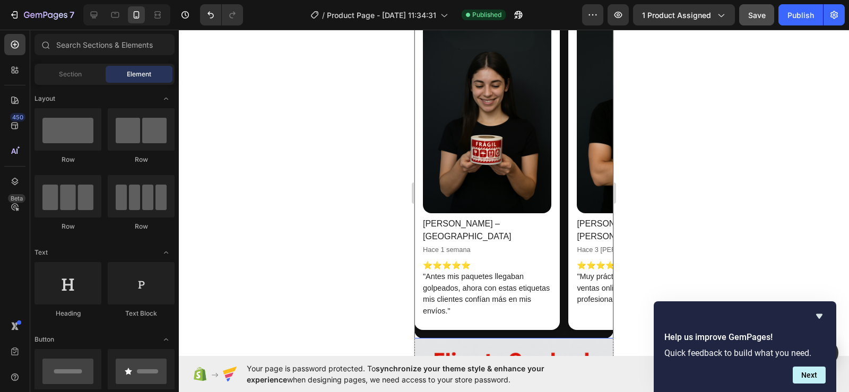
click at [577, 260] on p "⭐⭐⭐⭐⭐ "Muy prácticas y fáciles de usar, mis ventas online se ven mucho más prof…" at bounding box center [641, 283] width 128 height 46
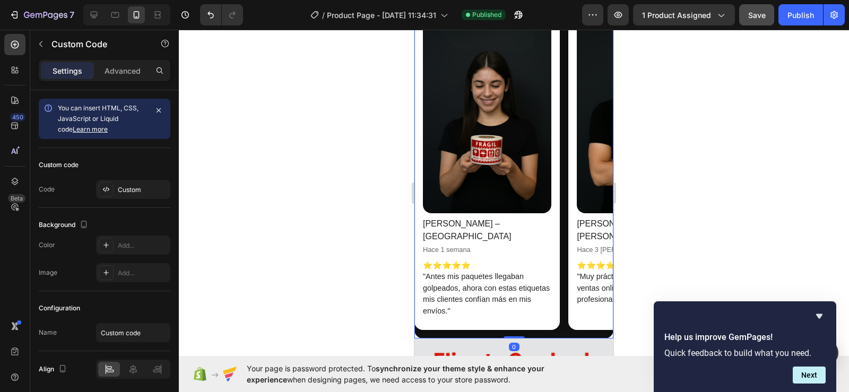
click at [577, 260] on p "⭐⭐⭐⭐⭐ "Muy prácticas y fáciles de usar, mis ventas online se ven mucho más prof…" at bounding box center [641, 283] width 128 height 46
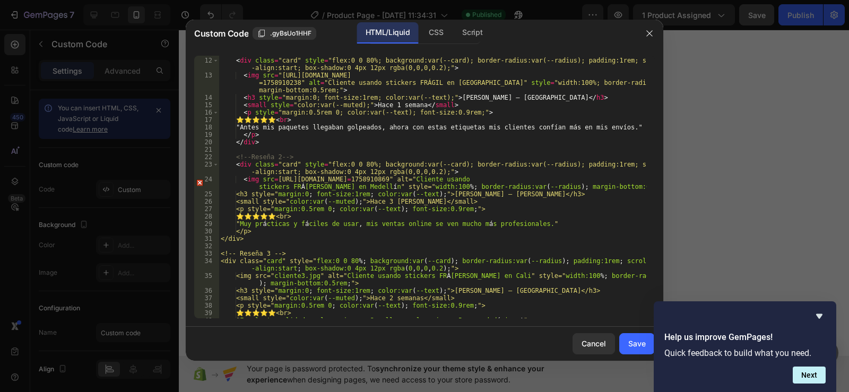
scroll to position [127, 0]
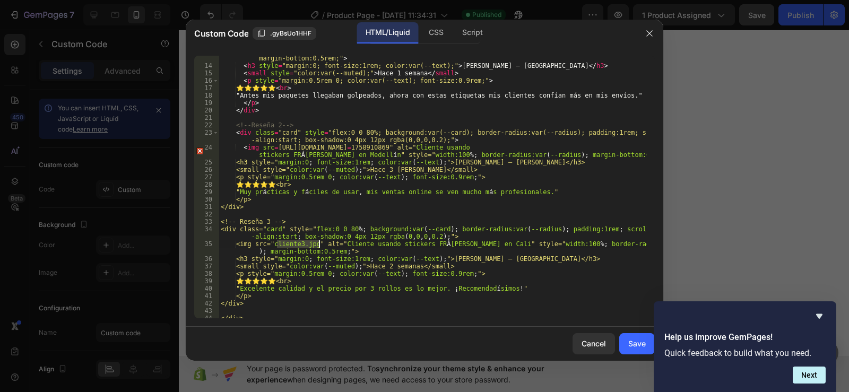
drag, startPoint x: 276, startPoint y: 244, endPoint x: 319, endPoint y: 241, distance: 43.0
click at [319, 241] on div "< img src = "[URL][DOMAIN_NAME] =1758910238" alt = "Cliente usando stickers FRÁ…" at bounding box center [433, 186] width 428 height 292
paste textarea "[URL][DOMAIN_NAME]"
type textarea "<img src="[URL][DOMAIN_NAME]" alt="Cliente usando stickers FRÁGIL en Cali" styl…"
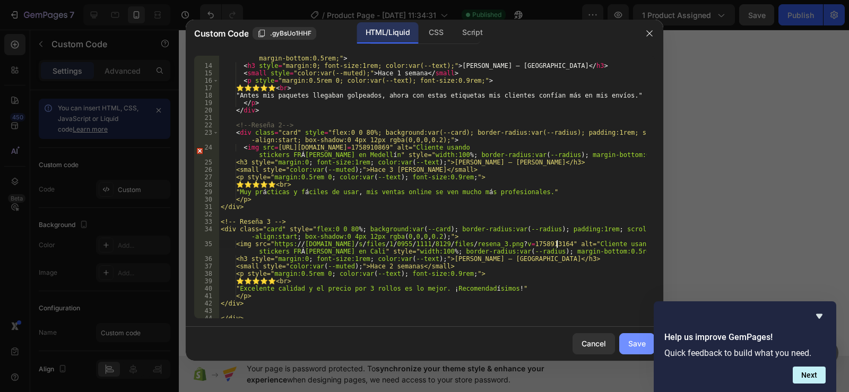
click at [636, 338] on div "Save" at bounding box center [637, 343] width 18 height 11
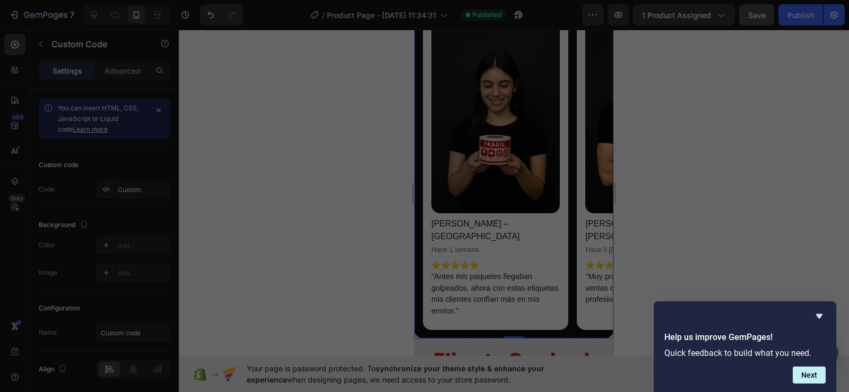
scroll to position [0, 8]
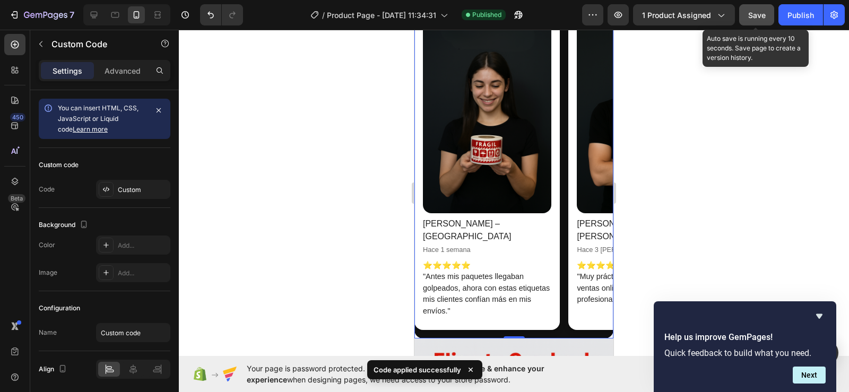
click at [761, 12] on span "Save" at bounding box center [757, 15] width 18 height 9
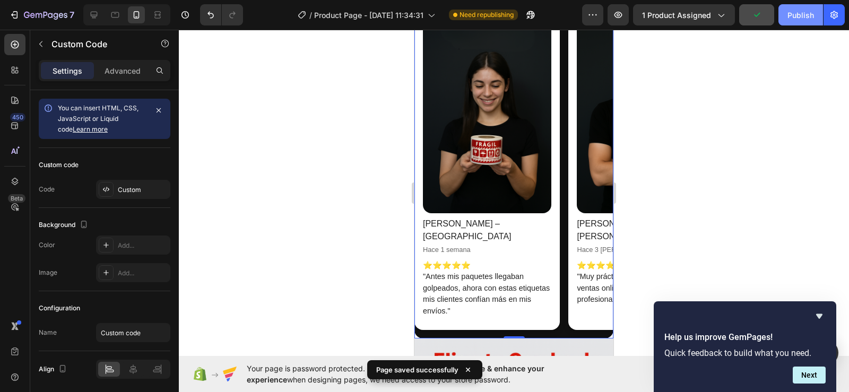
click at [797, 15] on div "Publish" at bounding box center [800, 15] width 27 height 11
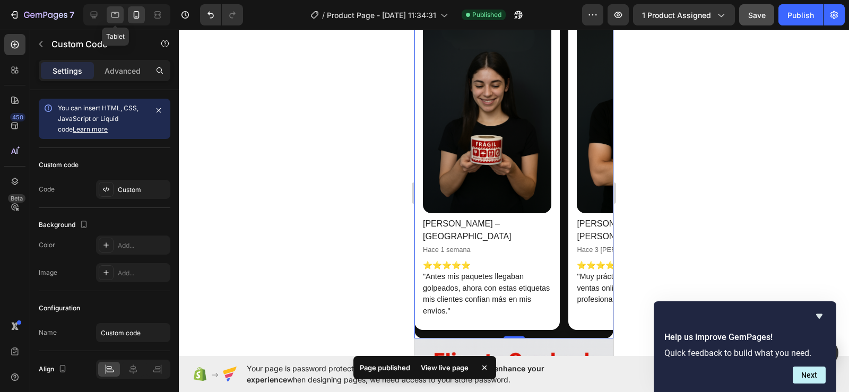
click at [111, 15] on icon at bounding box center [115, 15] width 8 height 6
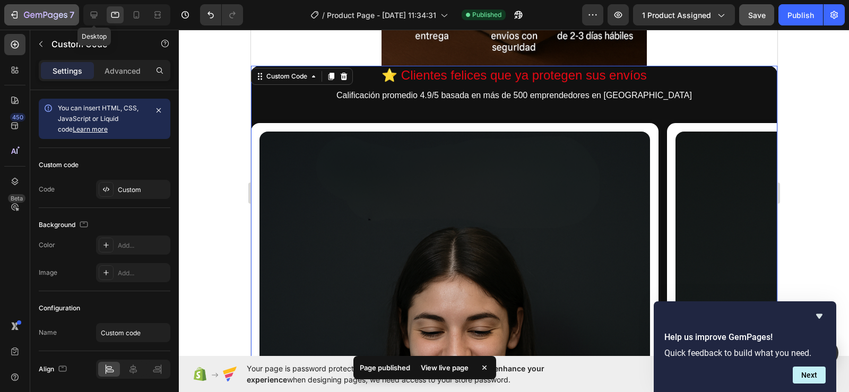
scroll to position [797, 0]
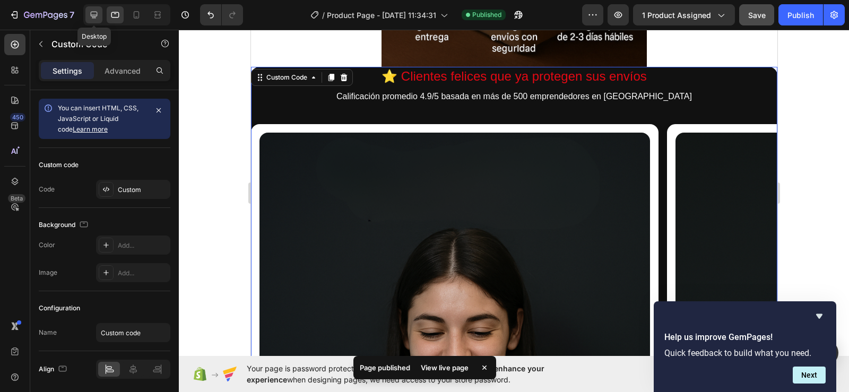
click at [91, 13] on icon at bounding box center [94, 15] width 7 height 7
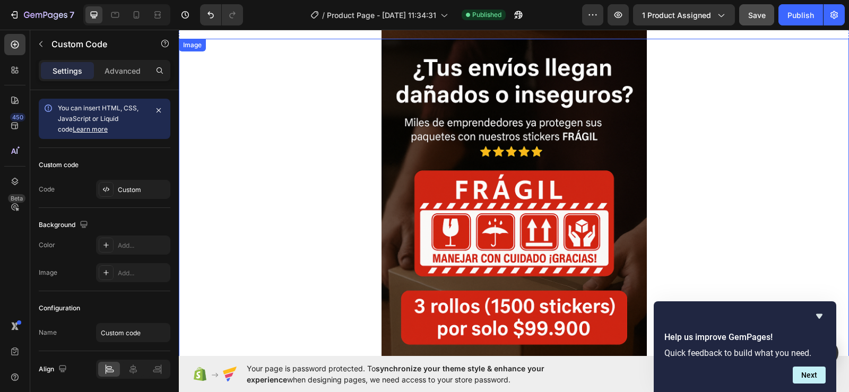
scroll to position [426, 0]
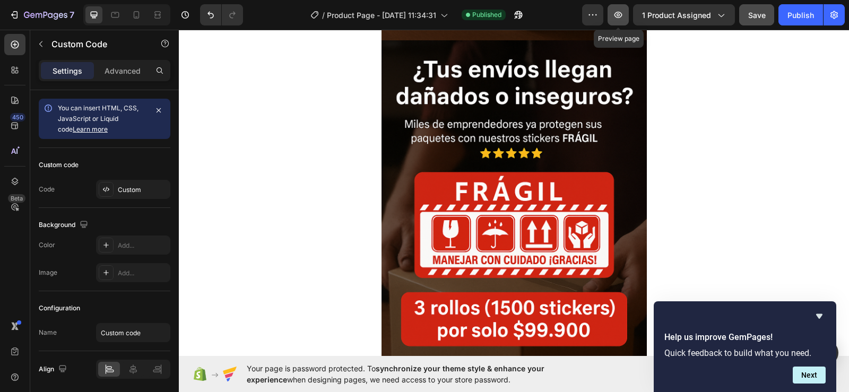
click at [619, 15] on icon "button" at bounding box center [618, 15] width 11 height 11
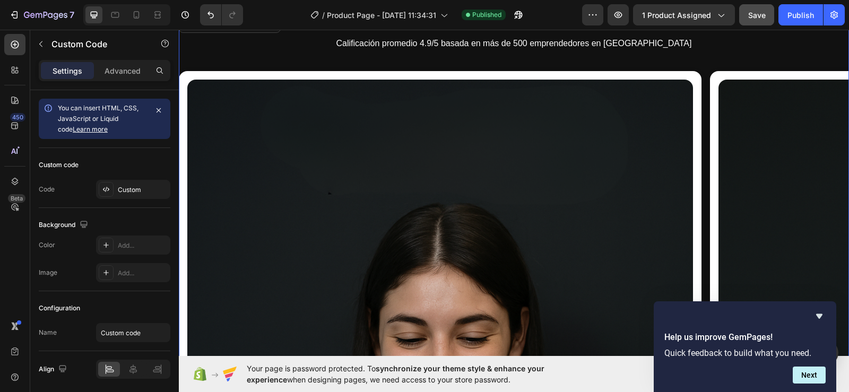
scroll to position [903, 0]
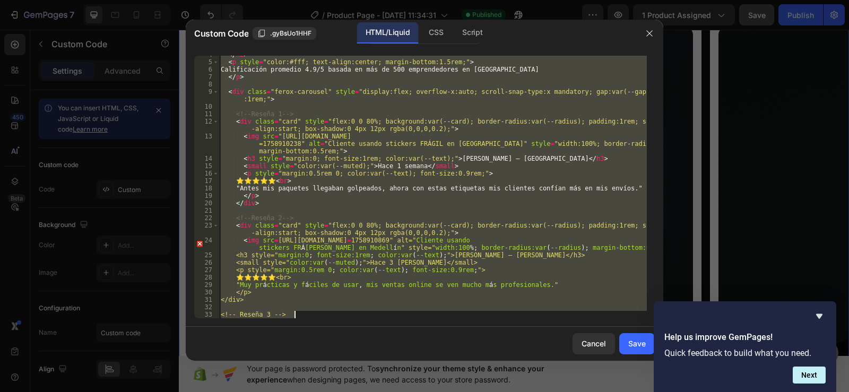
scroll to position [146, 0]
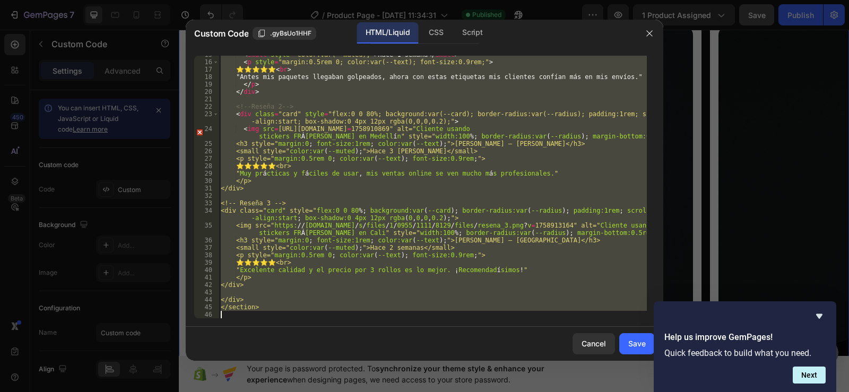
drag, startPoint x: 219, startPoint y: 59, endPoint x: 432, endPoint y: 350, distance: 360.3
click at [432, 350] on div "Custom Code .gyBsUo1HHF HTML/Liquid CSS Script <section class="reseñas" style="…" at bounding box center [424, 190] width 477 height 341
click at [309, 234] on div "< small style = "color:var(--muted);" > Hace 1 semana </ small > < p style = "m…" at bounding box center [433, 187] width 428 height 263
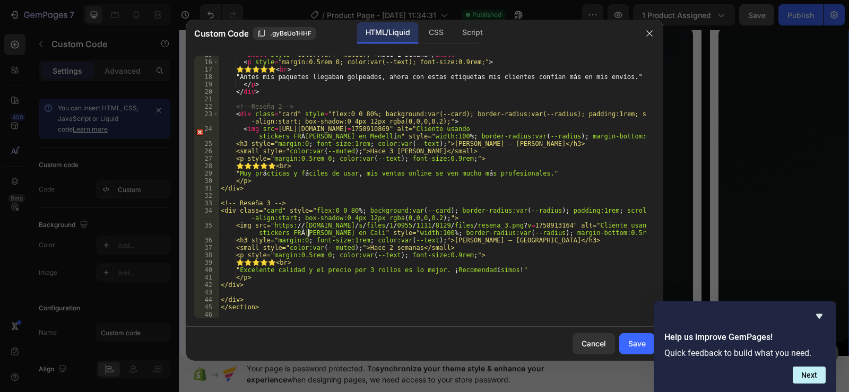
type textarea "</section>"
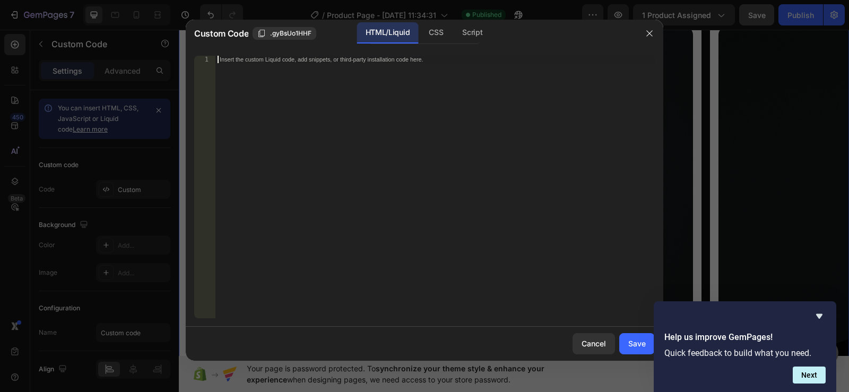
scroll to position [138, 0]
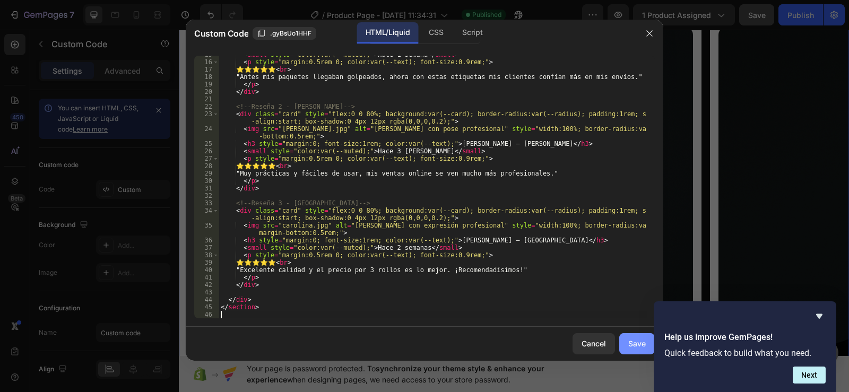
click at [633, 341] on div "Save" at bounding box center [637, 343] width 18 height 11
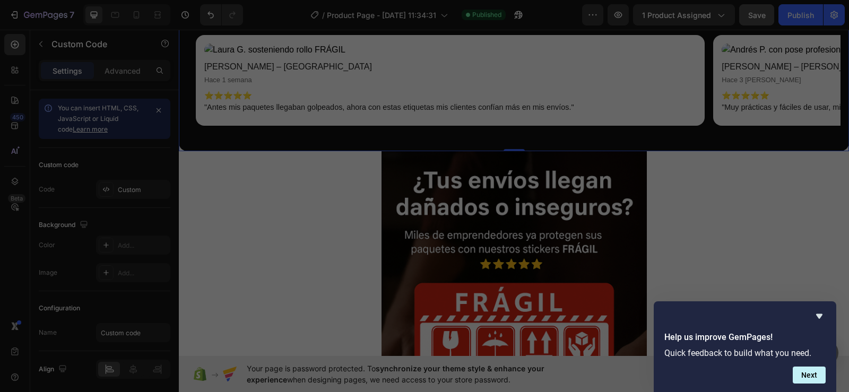
scroll to position [0, 8]
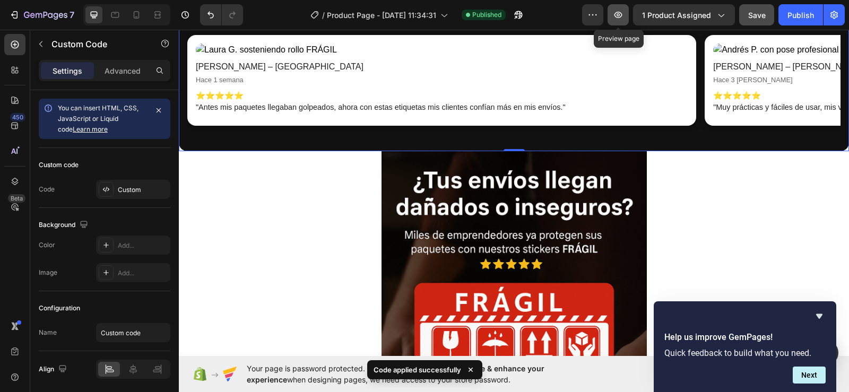
click at [620, 11] on icon "button" at bounding box center [618, 15] width 11 height 11
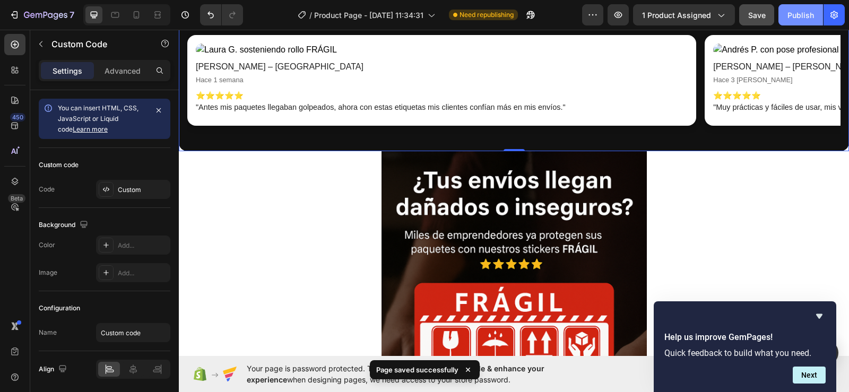
click at [795, 12] on div "Publish" at bounding box center [800, 15] width 27 height 11
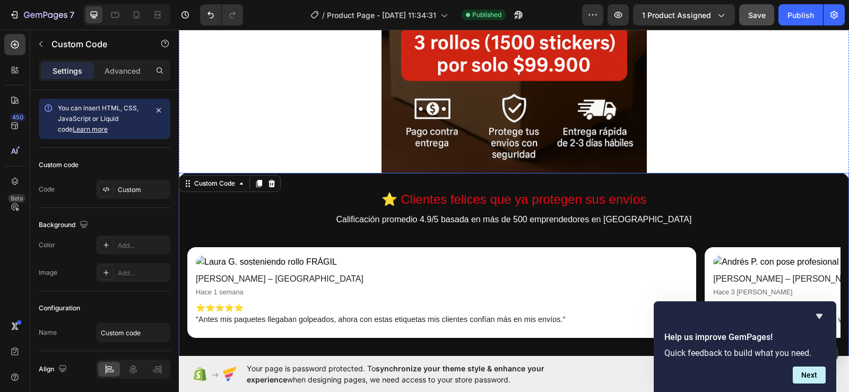
scroll to position [691, 0]
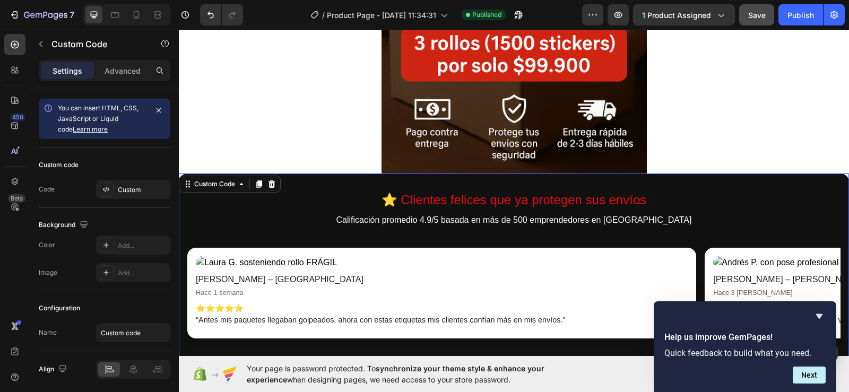
click at [554, 258] on img at bounding box center [442, 262] width 492 height 13
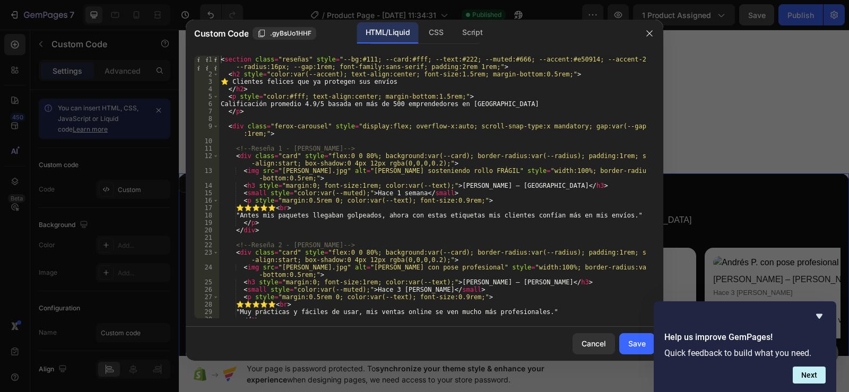
click at [407, 273] on div "< section class = "reseñas" style = "--bg:#111; --card:#fff; --text:#222; --mut…" at bounding box center [433, 198] width 428 height 285
type textarea "</section>"
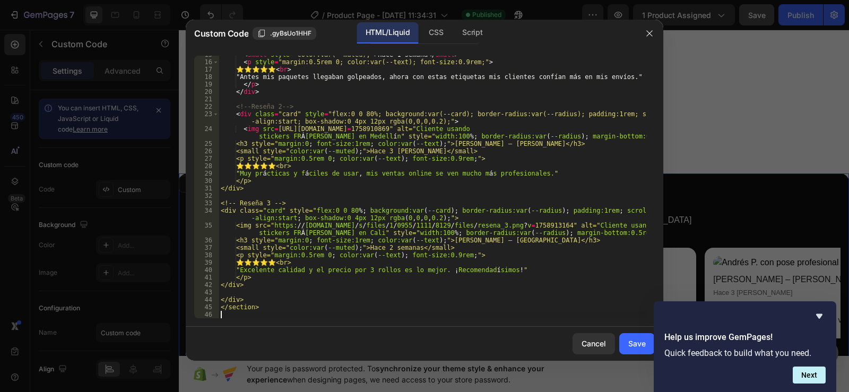
scroll to position [146, 0]
click at [630, 337] on button "Save" at bounding box center [637, 343] width 36 height 21
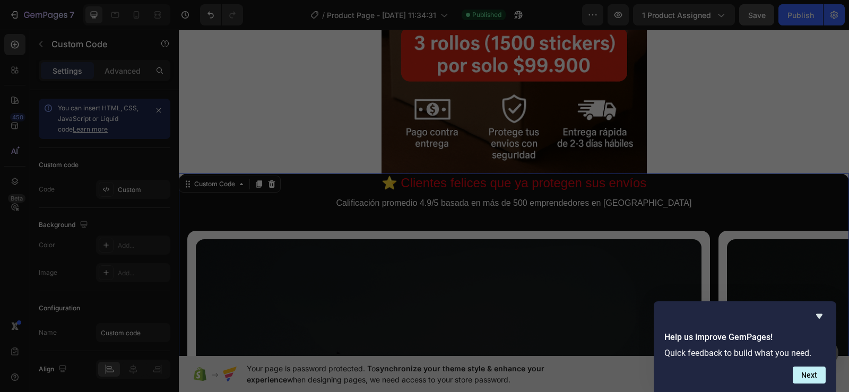
scroll to position [0, 8]
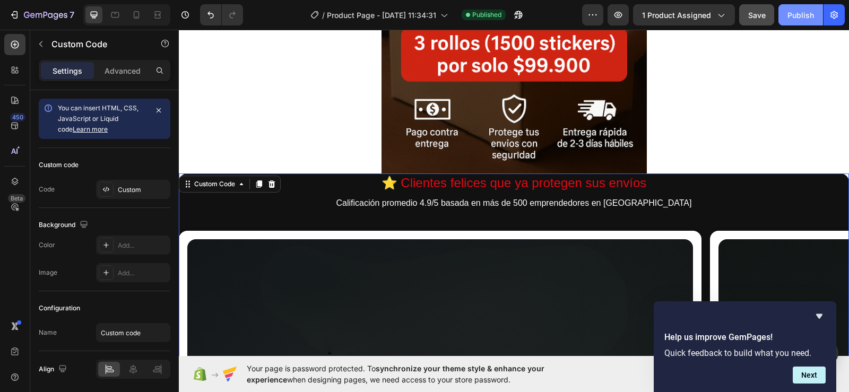
click at [802, 13] on div "Publish" at bounding box center [800, 15] width 27 height 11
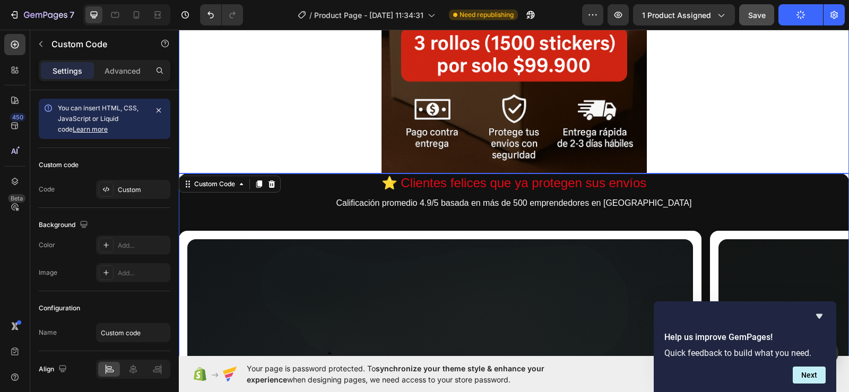
scroll to position [479, 0]
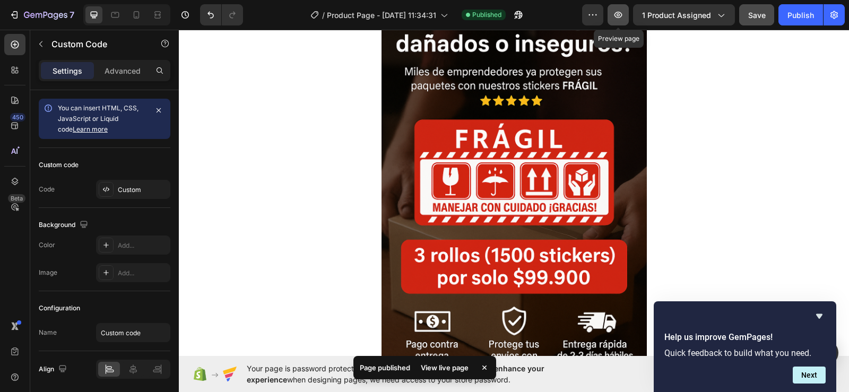
click at [623, 11] on icon "button" at bounding box center [618, 15] width 11 height 11
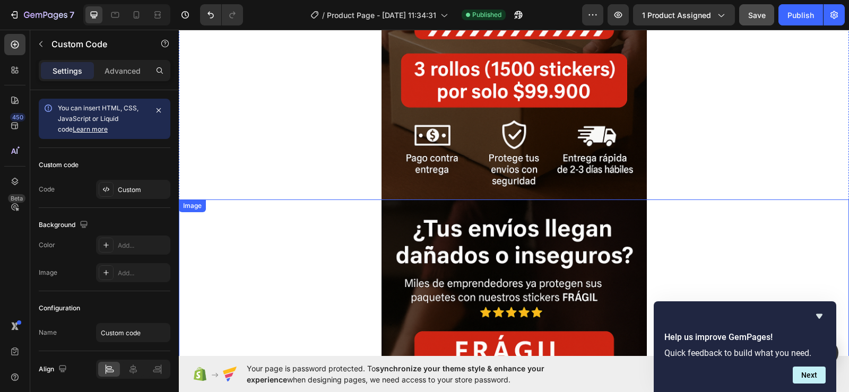
scroll to position [106, 0]
